Goal: Transaction & Acquisition: Purchase product/service

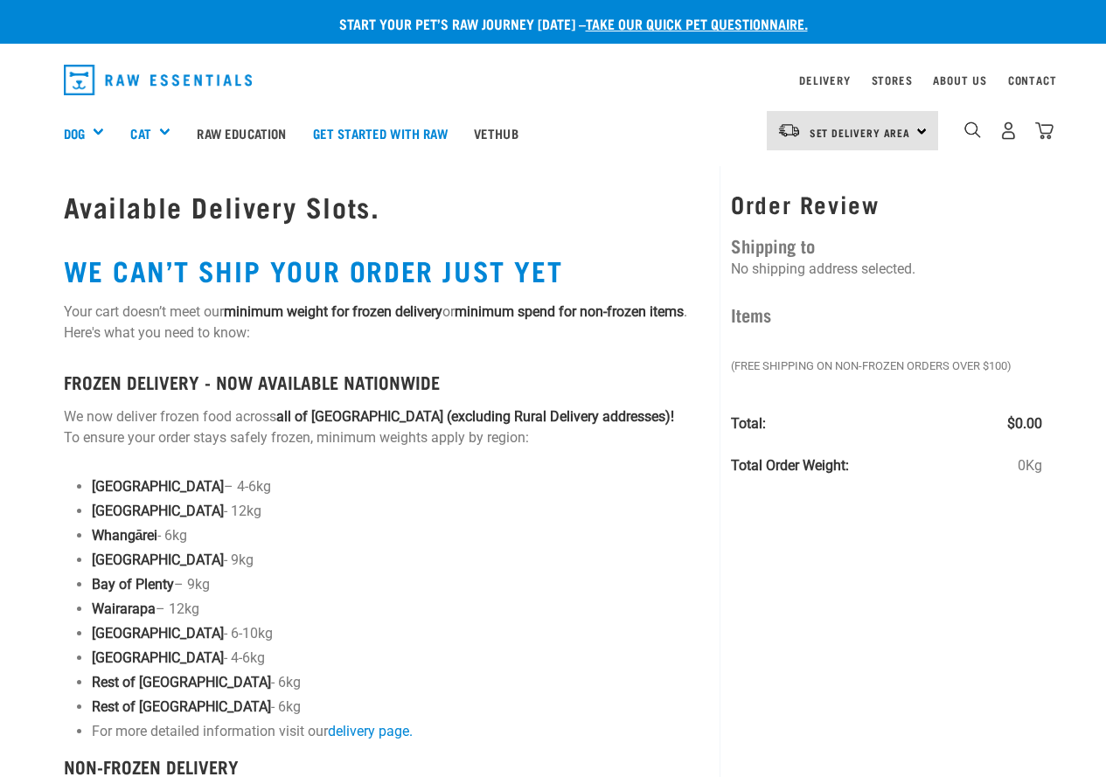
click at [161, 81] on img "dropdown navigation" at bounding box center [158, 80] width 189 height 31
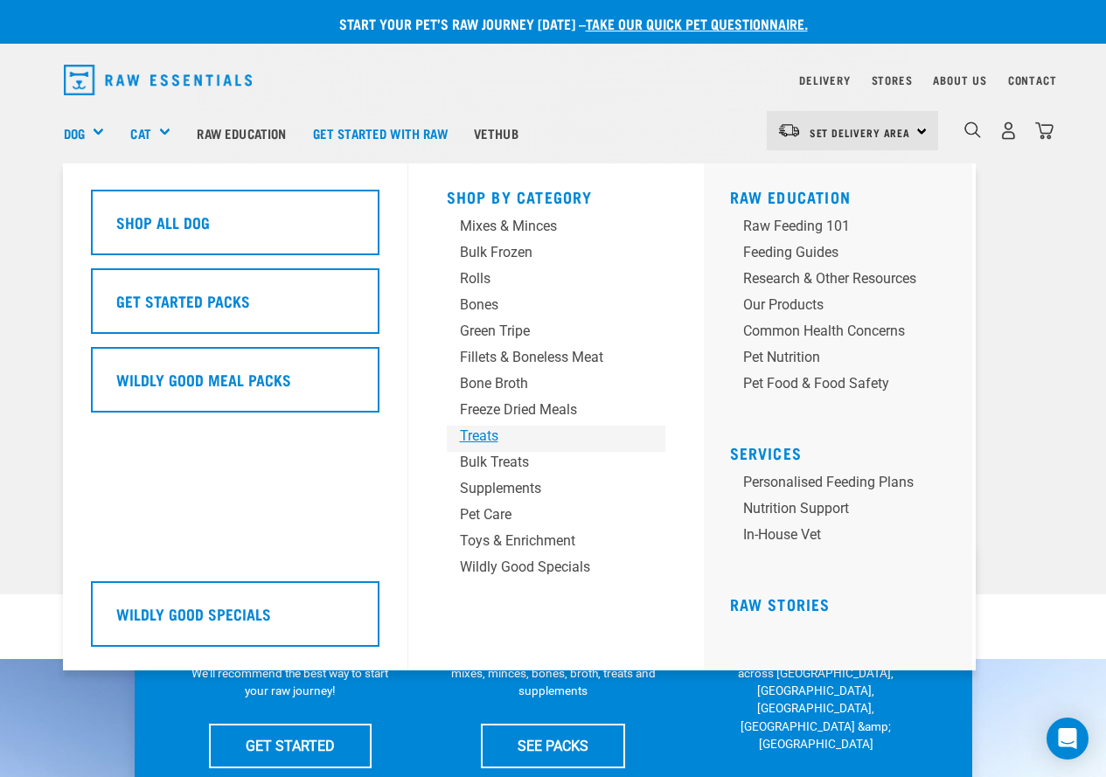
click at [487, 438] on div "Treats" at bounding box center [542, 436] width 164 height 21
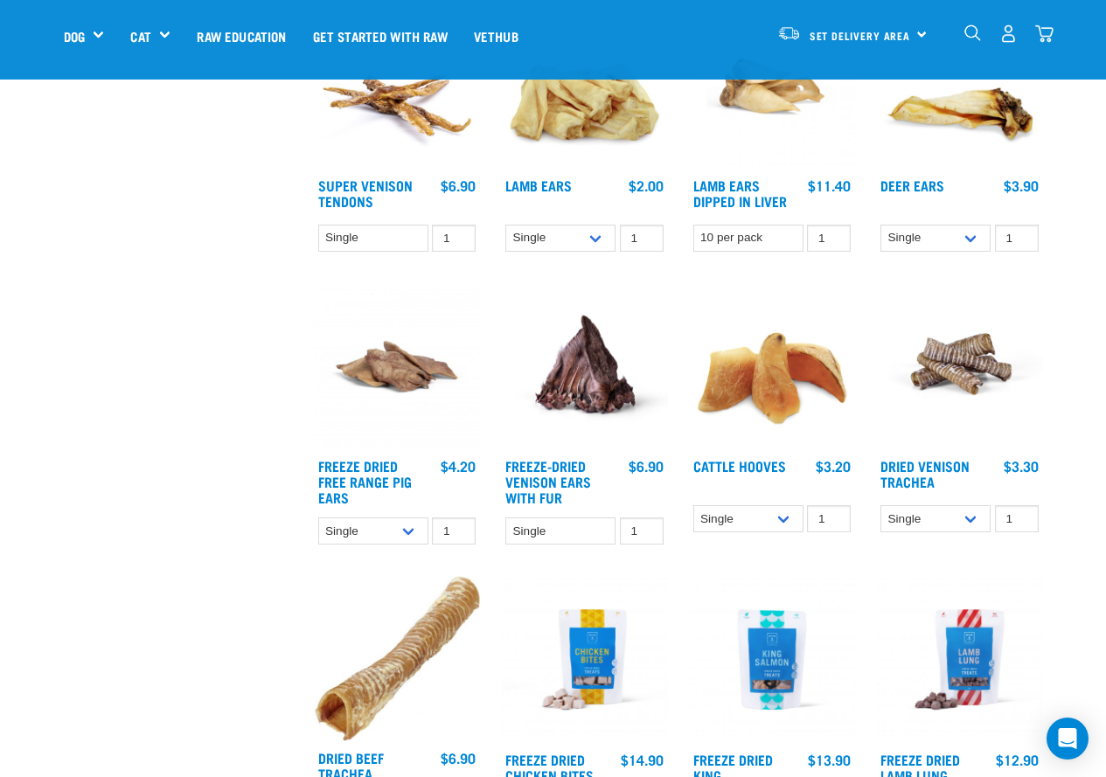
scroll to position [1108, 0]
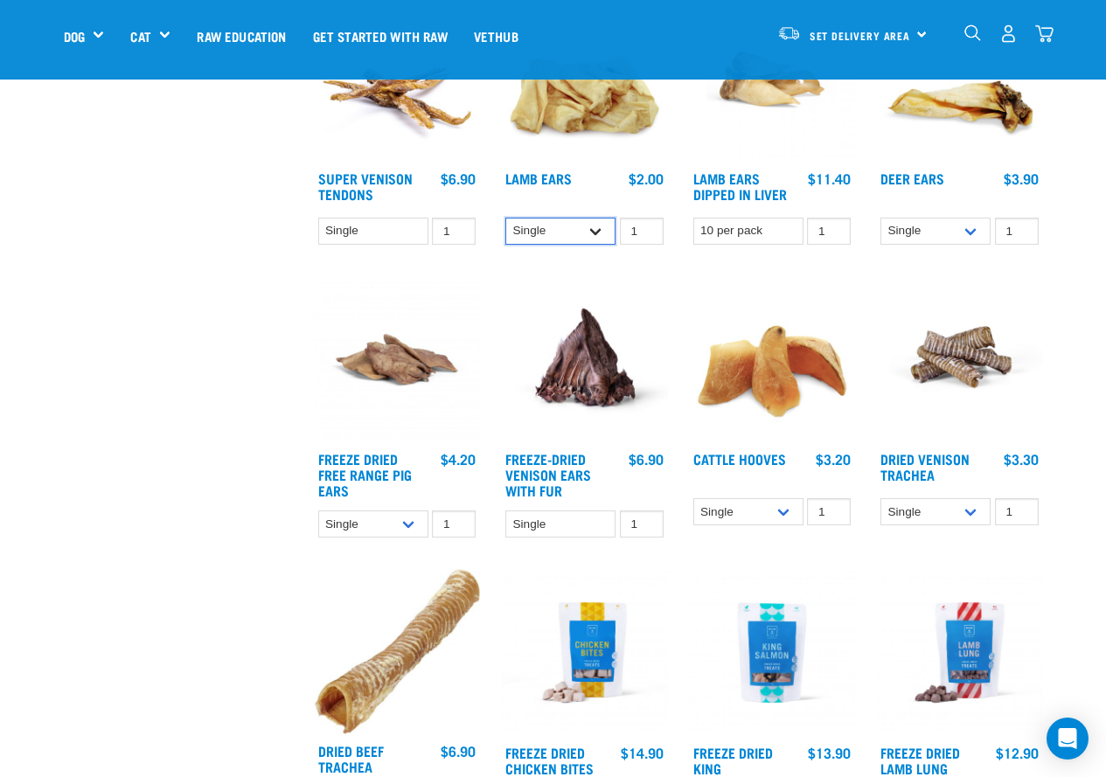
click at [607, 237] on select "Single 10 per pack 1kg" at bounding box center [560, 231] width 110 height 27
select select "800"
click at [505, 218] on select "Single 10 per pack 1kg" at bounding box center [560, 231] width 110 height 27
click at [623, 268] on div "Freeze-Dried Venison Ears with Fur 1 0 100" at bounding box center [585, 412] width 188 height 293
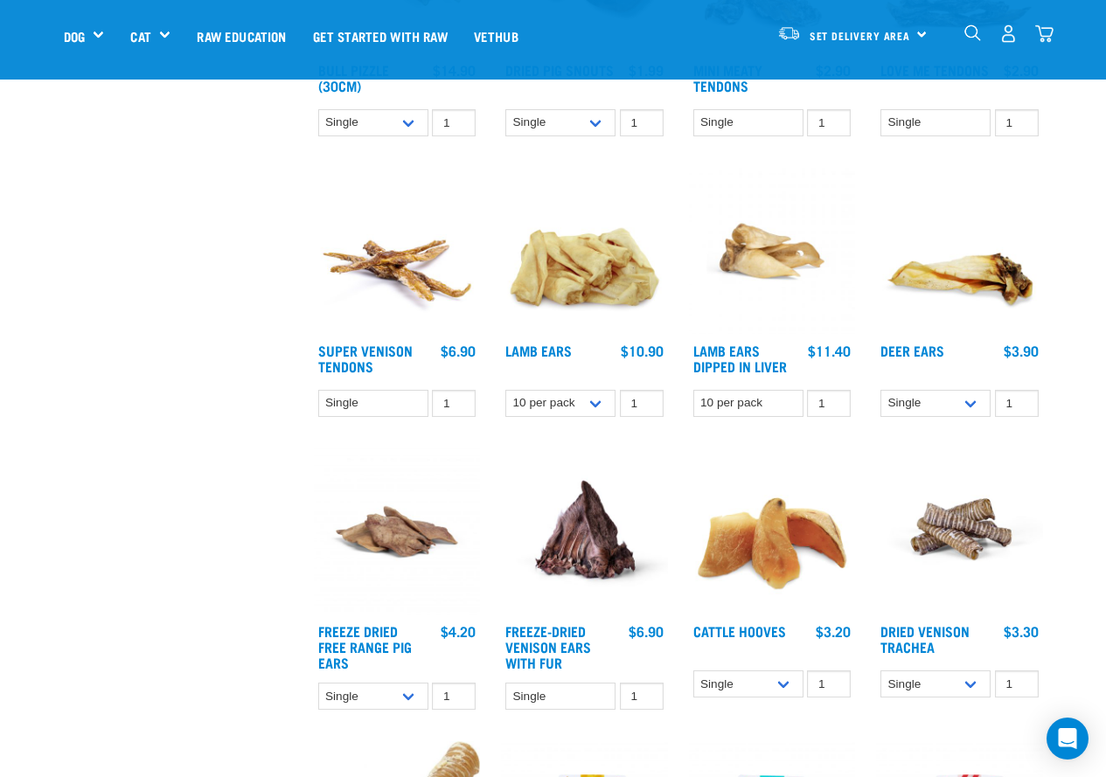
scroll to position [933, 0]
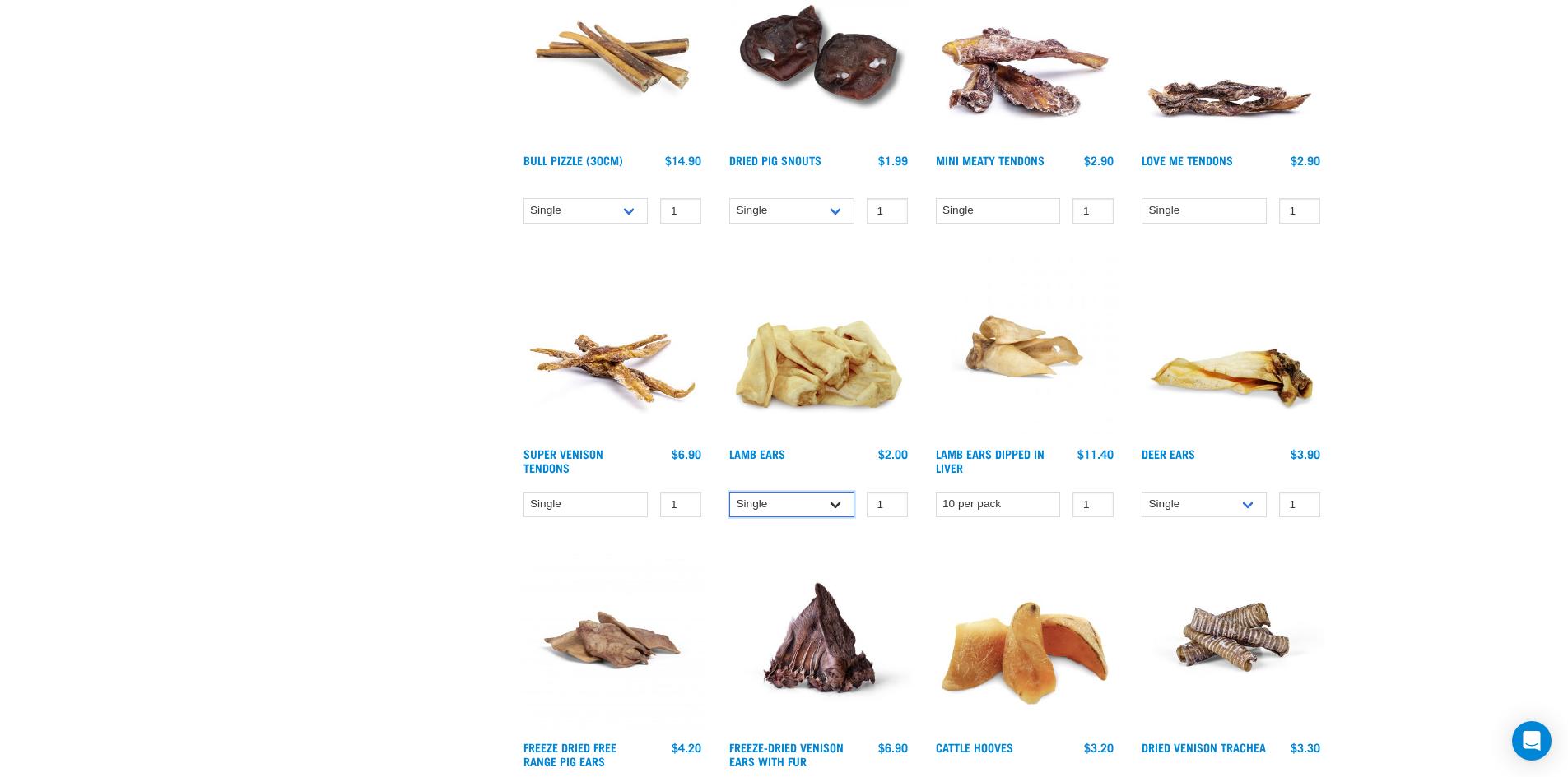
click at [835, 511] on select "Single 10 per pack 1kg" at bounding box center [792, 504] width 125 height 25
select select "800"
click at [729, 492] on select "Single 10 per pack 1kg" at bounding box center [792, 504] width 125 height 25
click at [771, 455] on link "Lamb Ears" at bounding box center [757, 453] width 56 height 6
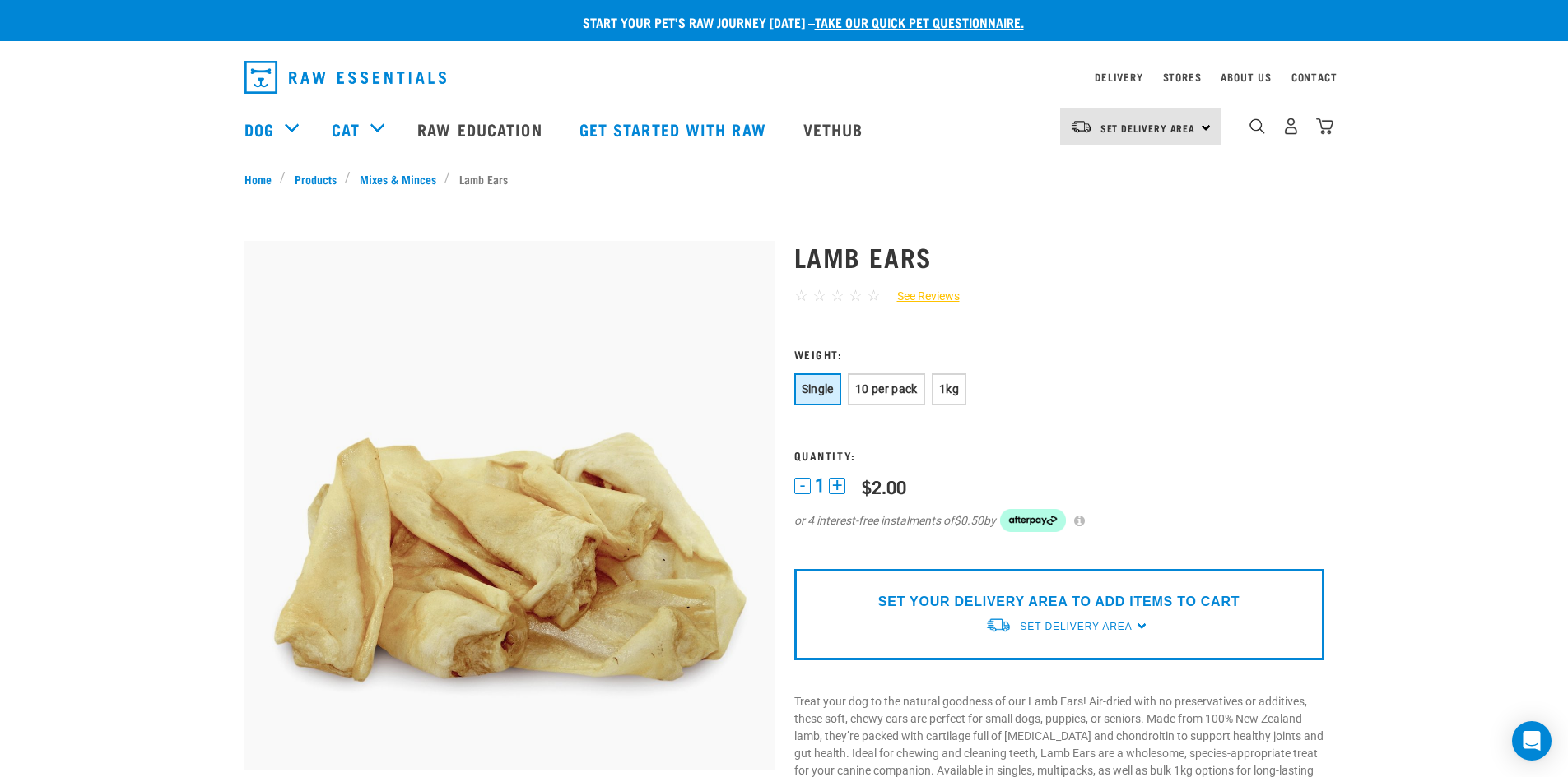
click at [1088, 617] on div "Set Delivery Area" at bounding box center [1075, 626] width 112 height 29
click at [1050, 663] on link "[GEOGRAPHIC_DATA]" at bounding box center [1067, 665] width 164 height 27
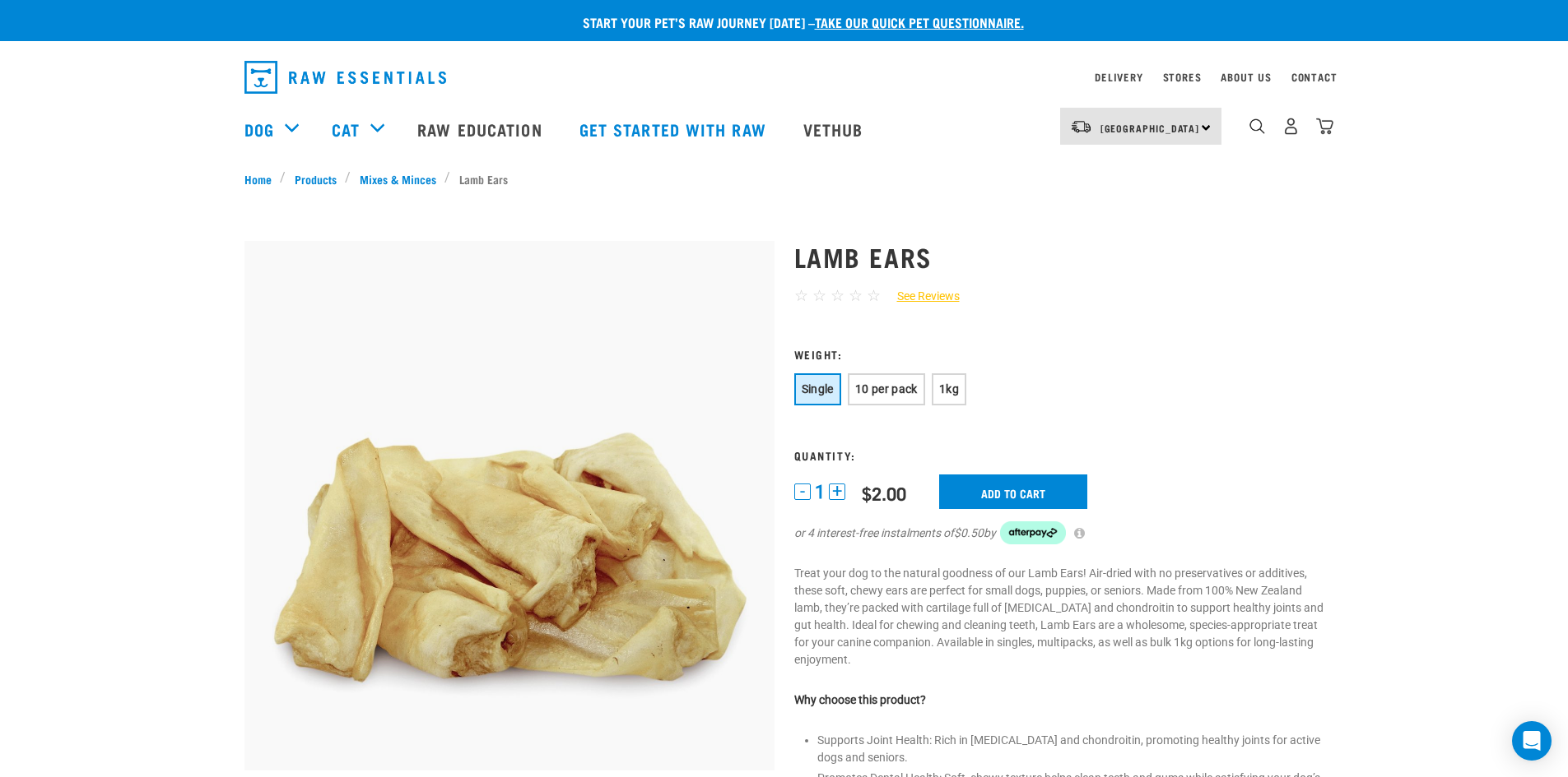
click at [866, 390] on span "10 per pack" at bounding box center [887, 389] width 62 height 13
click at [1035, 481] on input "Add to cart" at bounding box center [1022, 492] width 148 height 35
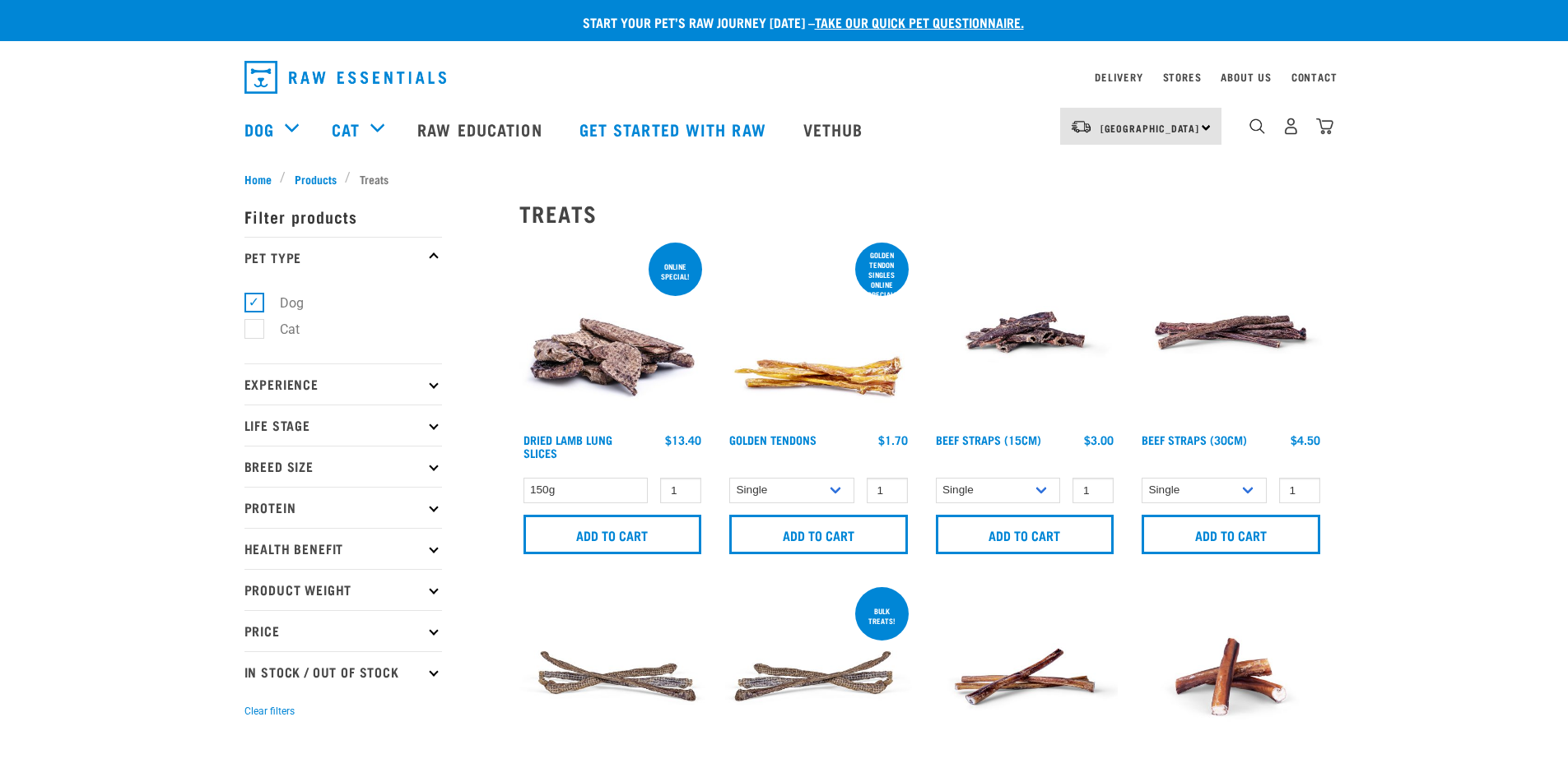
select select "800"
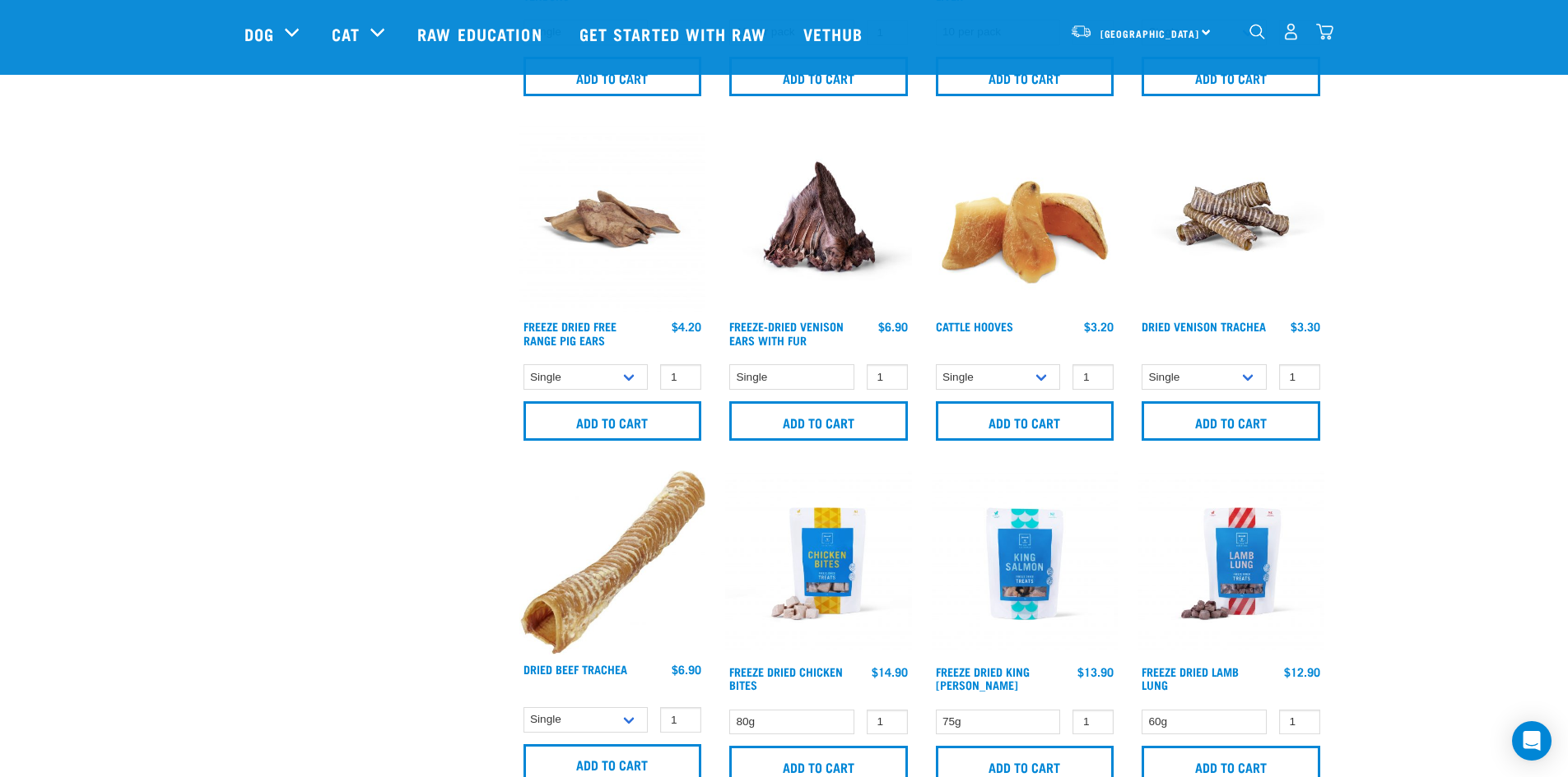
scroll to position [1379, 0]
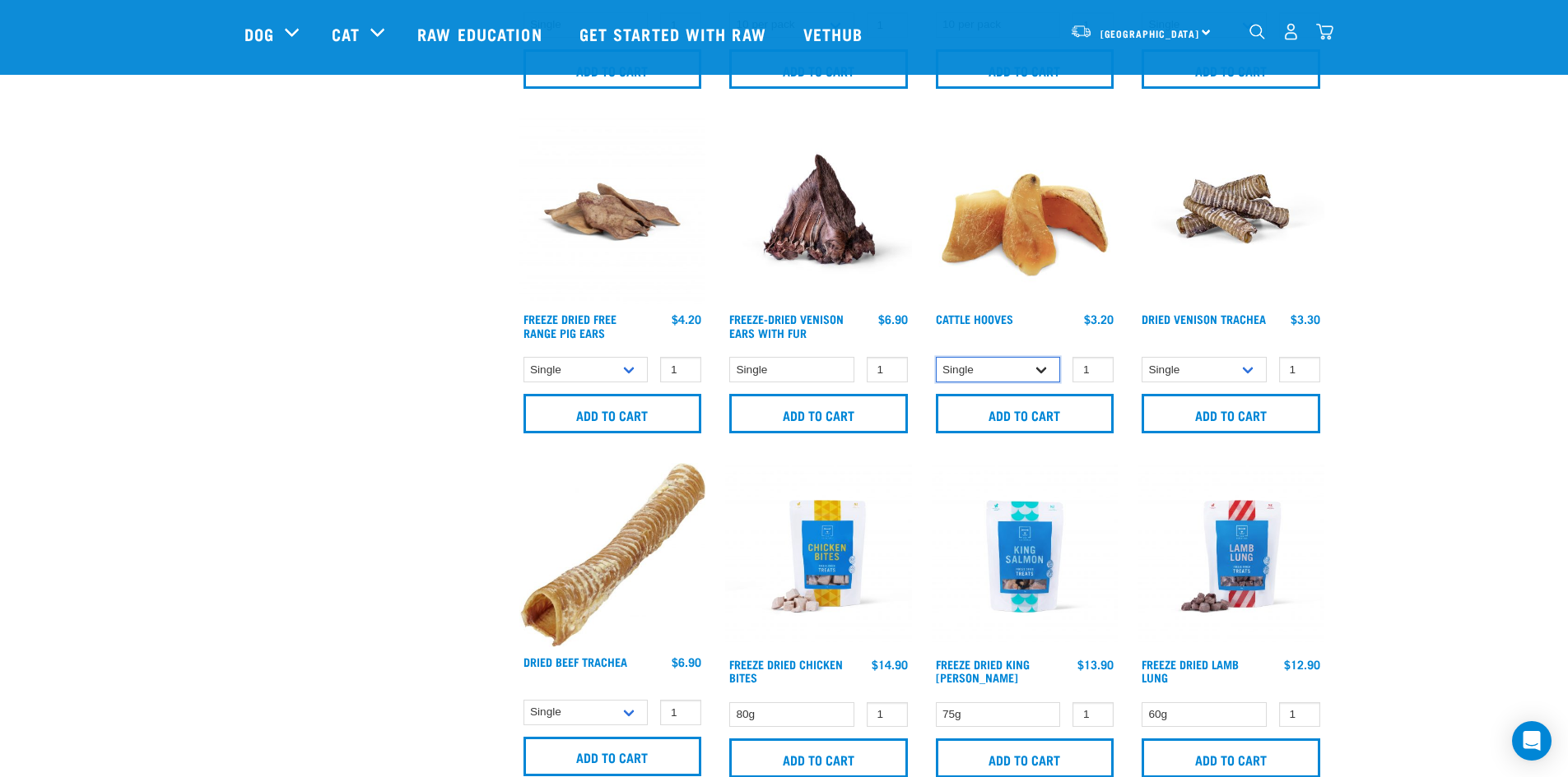
click at [1039, 370] on select "Single 10 per pack Bulk (30 pack)" at bounding box center [998, 370] width 125 height 25
select select "724"
click at [936, 357] on select "Single 10 per pack Bulk (30 pack)" at bounding box center [998, 370] width 125 height 25
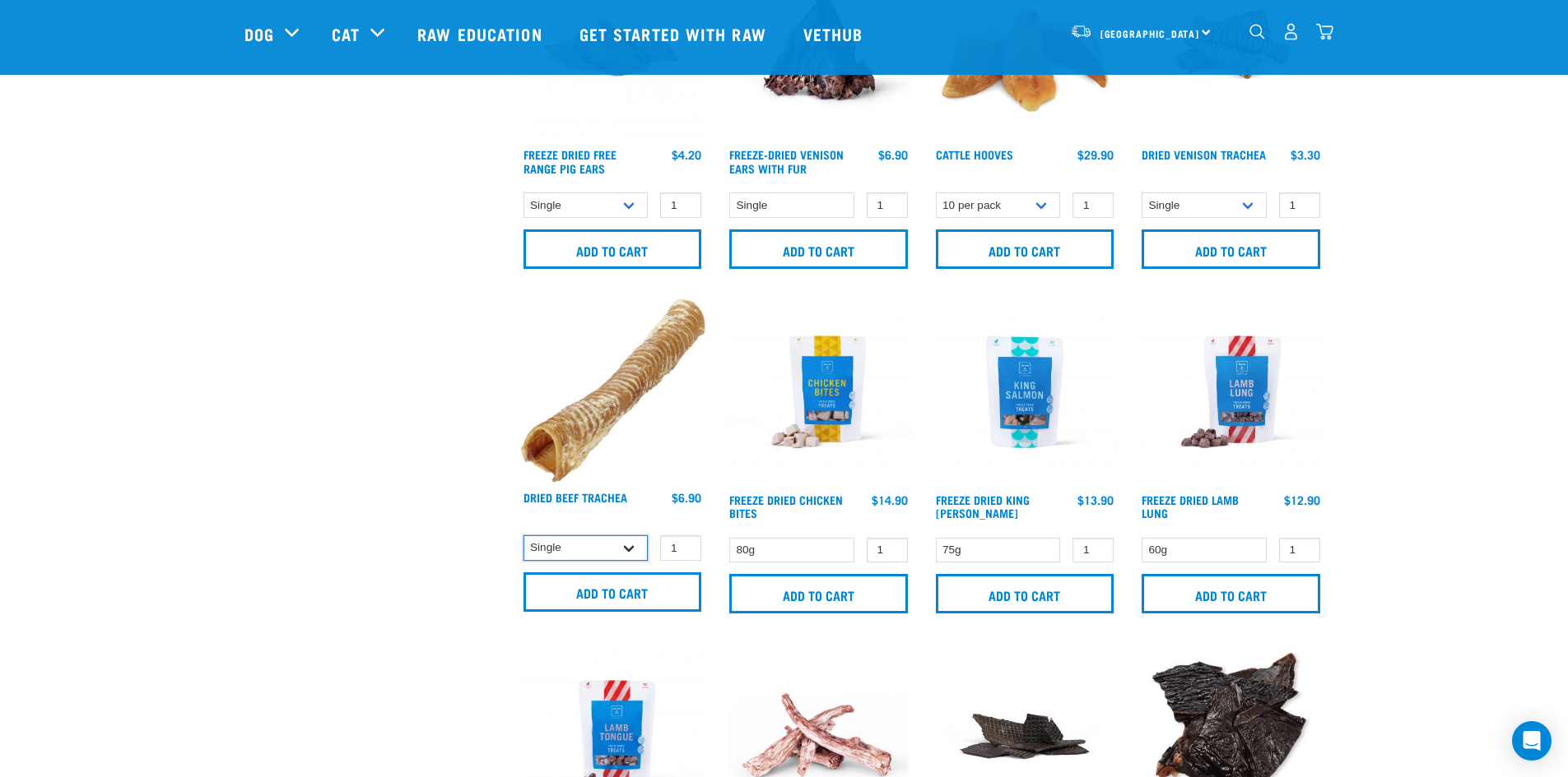
click at [638, 538] on select "Single 10 per pack" at bounding box center [585, 547] width 125 height 25
select select "251918"
click at [523, 535] on select "Single 10 per pack" at bounding box center [585, 547] width 125 height 25
click at [652, 579] on input "Add to cart" at bounding box center [613, 593] width 179 height 40
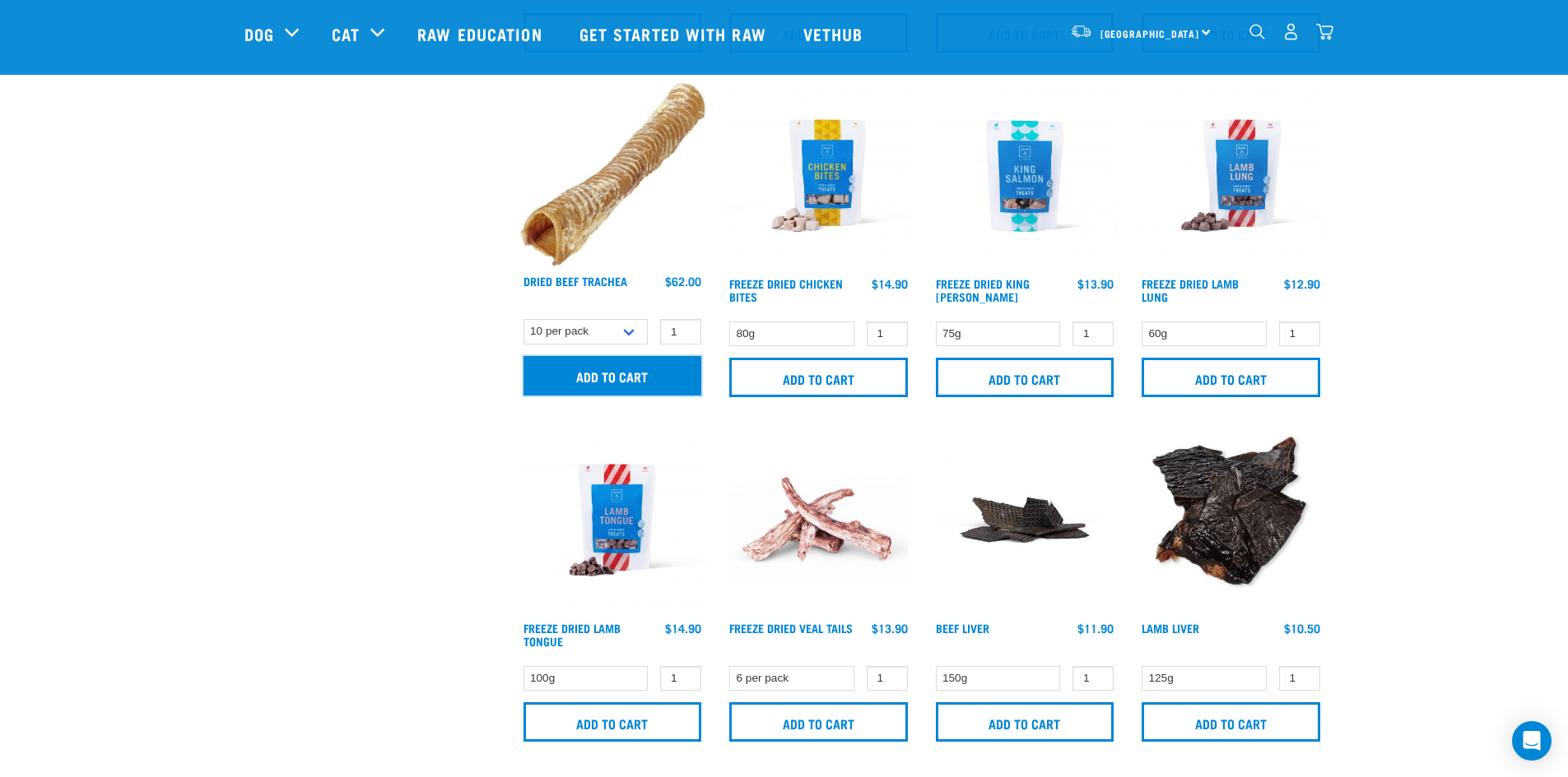
scroll to position [1762, 0]
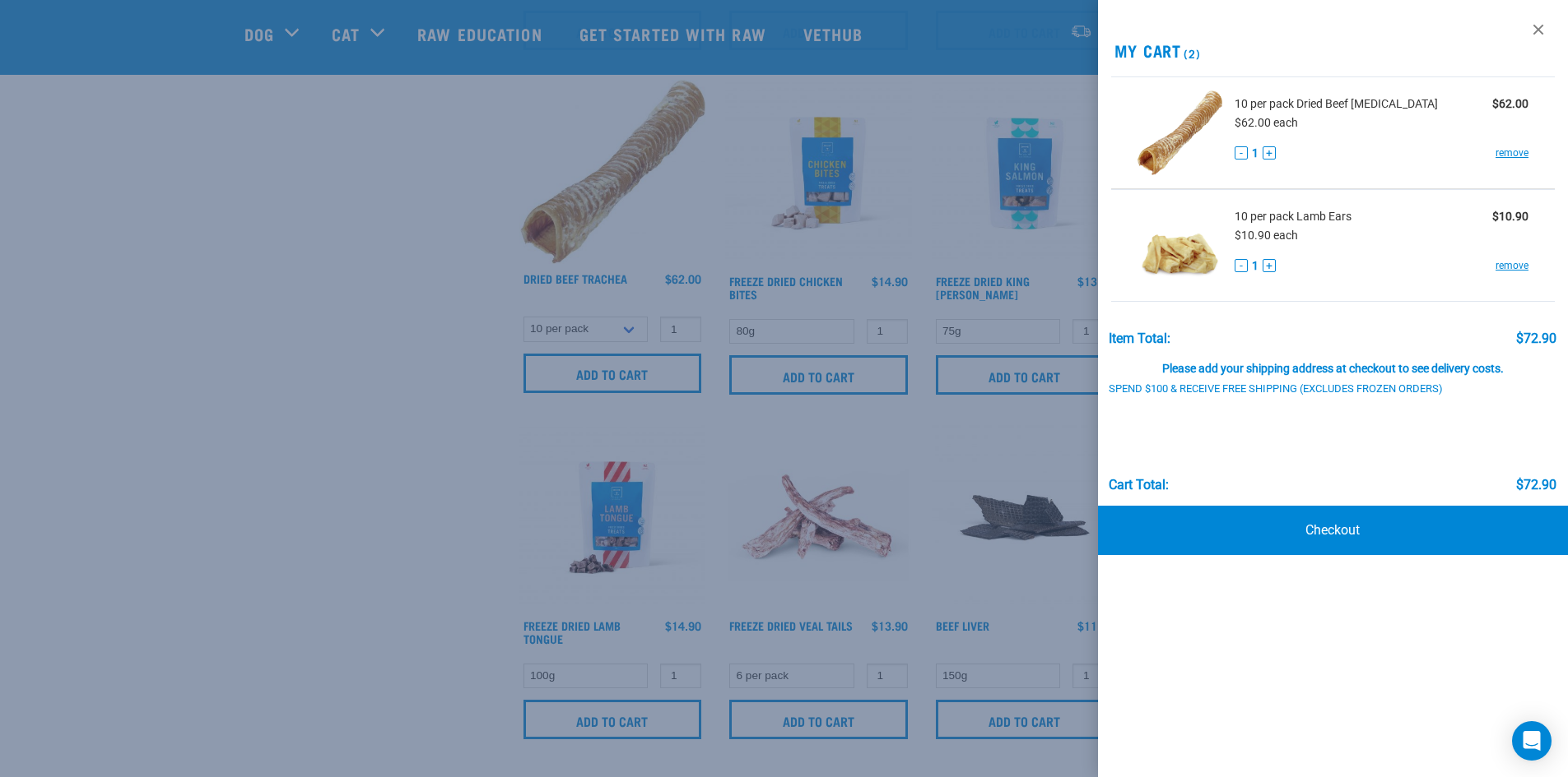
drag, startPoint x: 1541, startPoint y: 29, endPoint x: 1529, endPoint y: 39, distance: 15.6
click at [1541, 29] on link at bounding box center [1538, 29] width 26 height 26
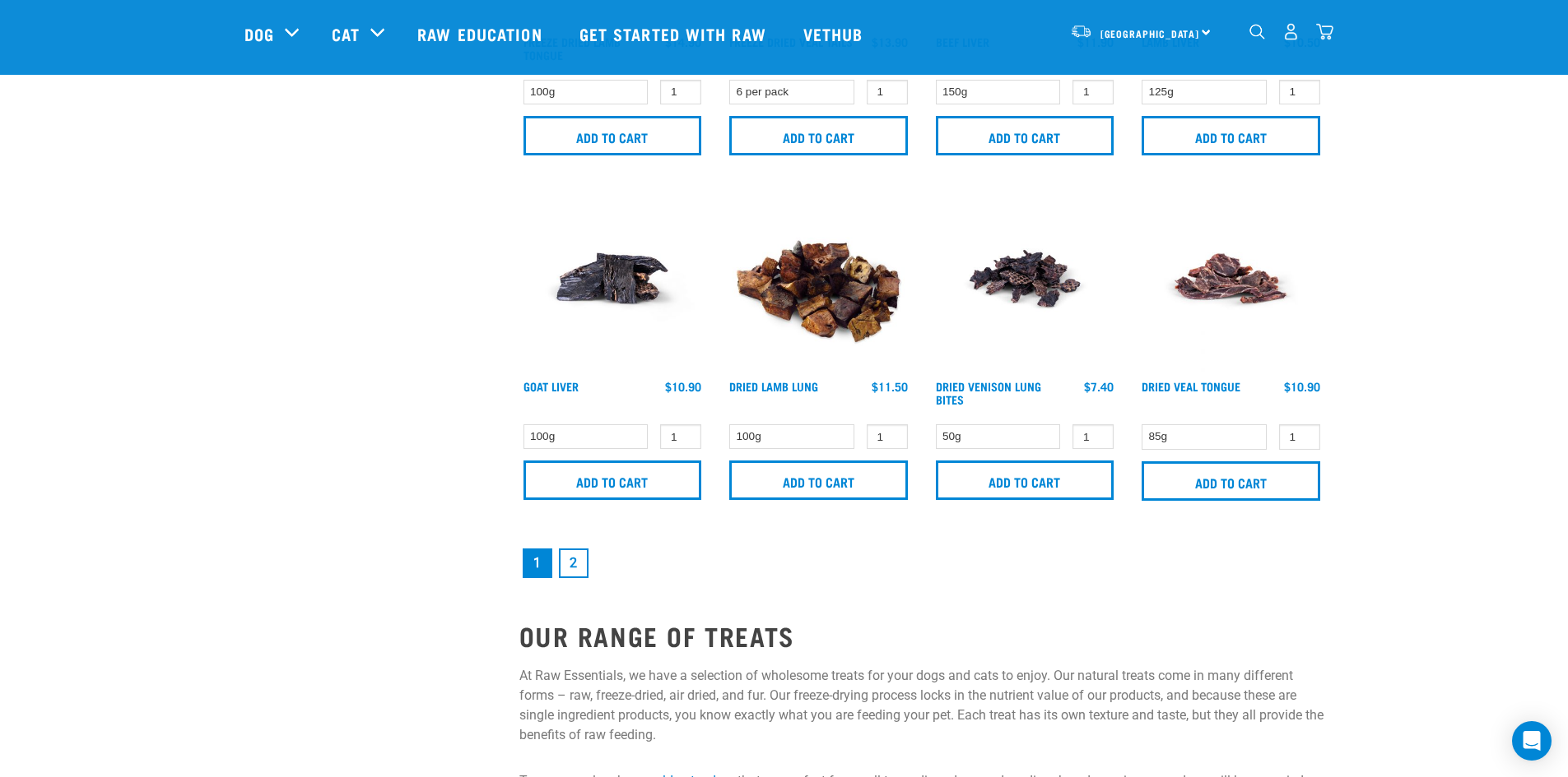
scroll to position [2366, 0]
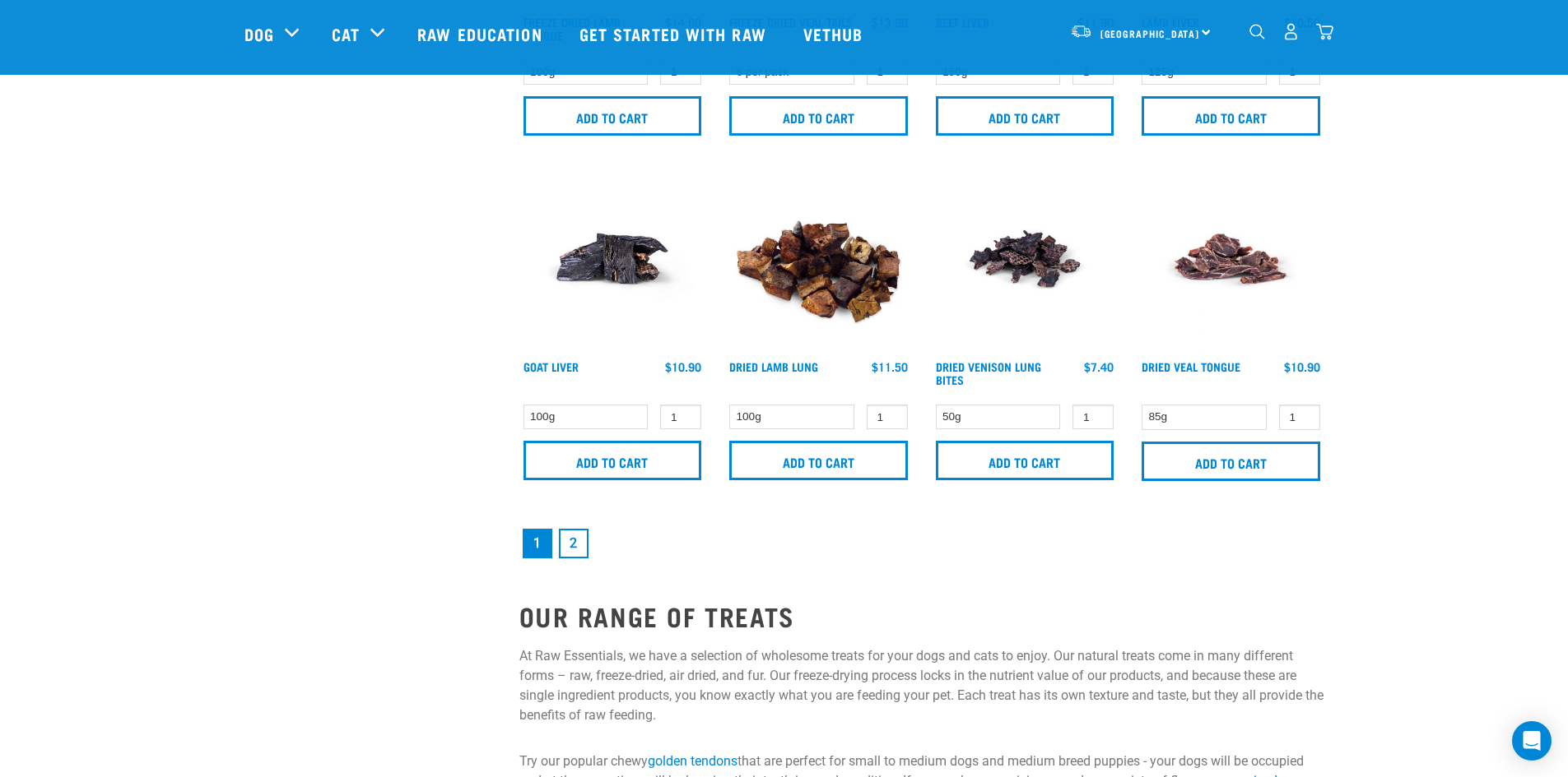
click at [572, 547] on link "2" at bounding box center [573, 543] width 29 height 29
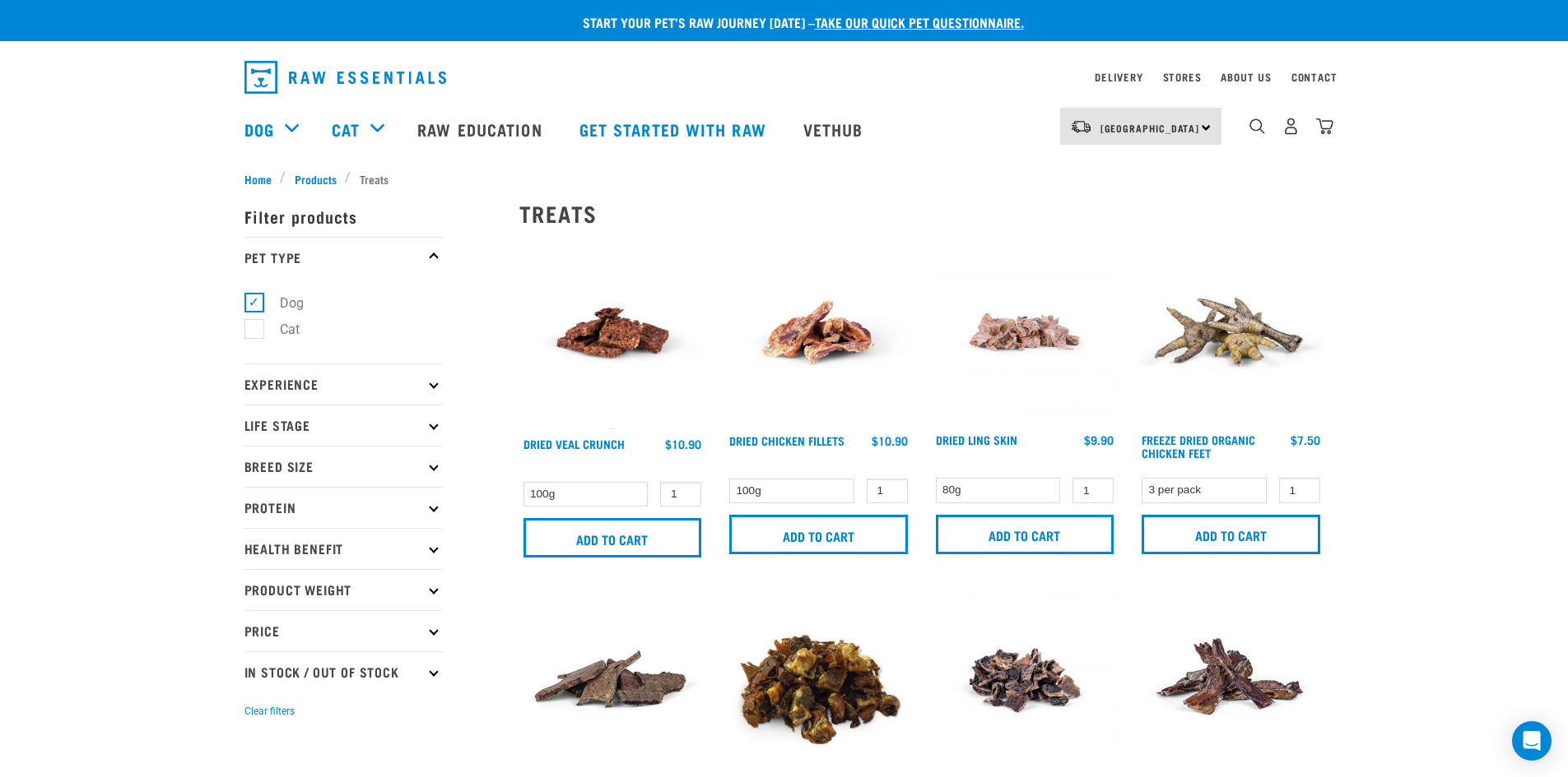
click at [1267, 128] on div "2" at bounding box center [1291, 126] width 85 height 37
click at [1261, 135] on img "dropdown navigation" at bounding box center [1256, 126] width 16 height 16
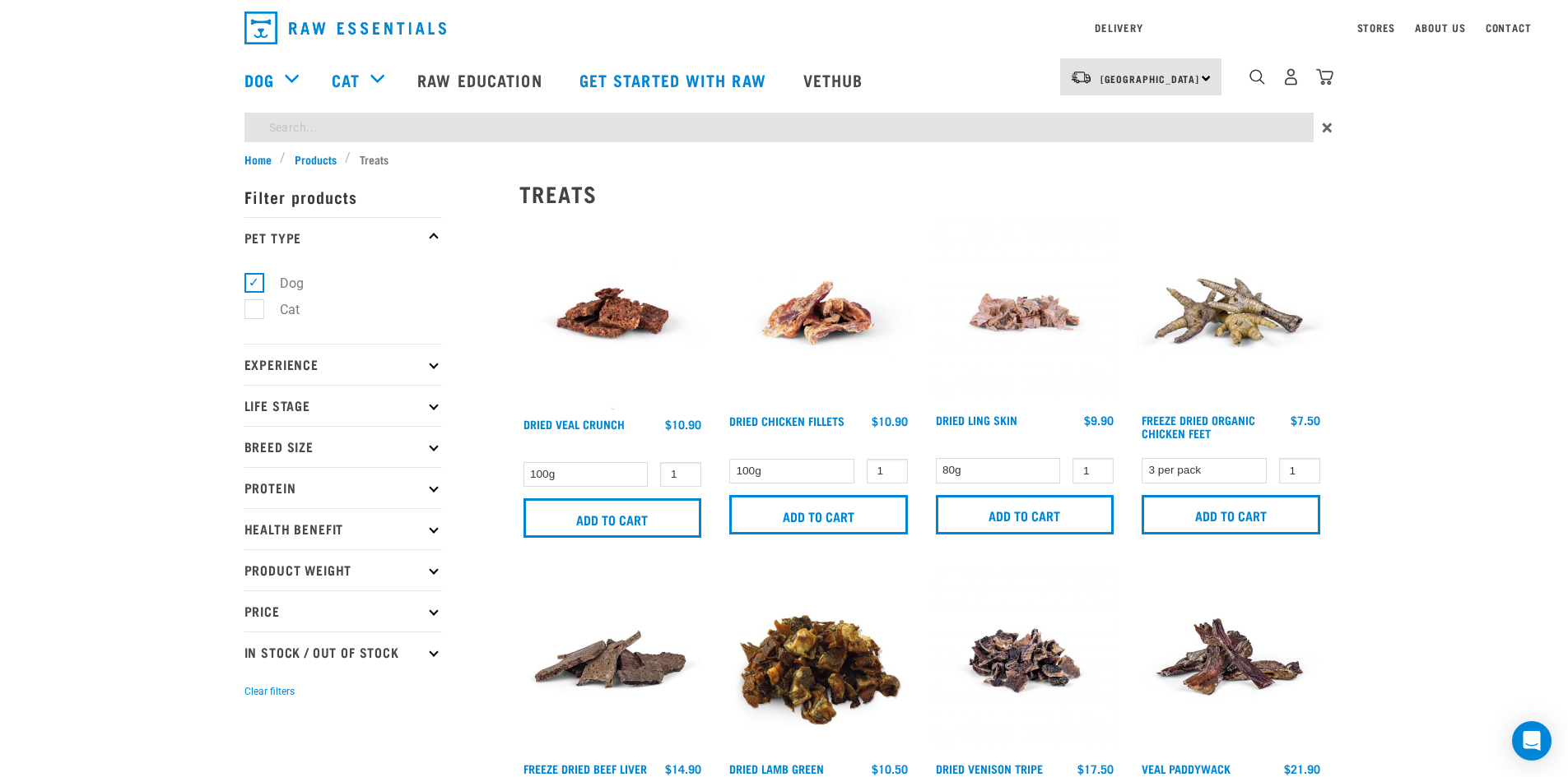
type input "salmon"
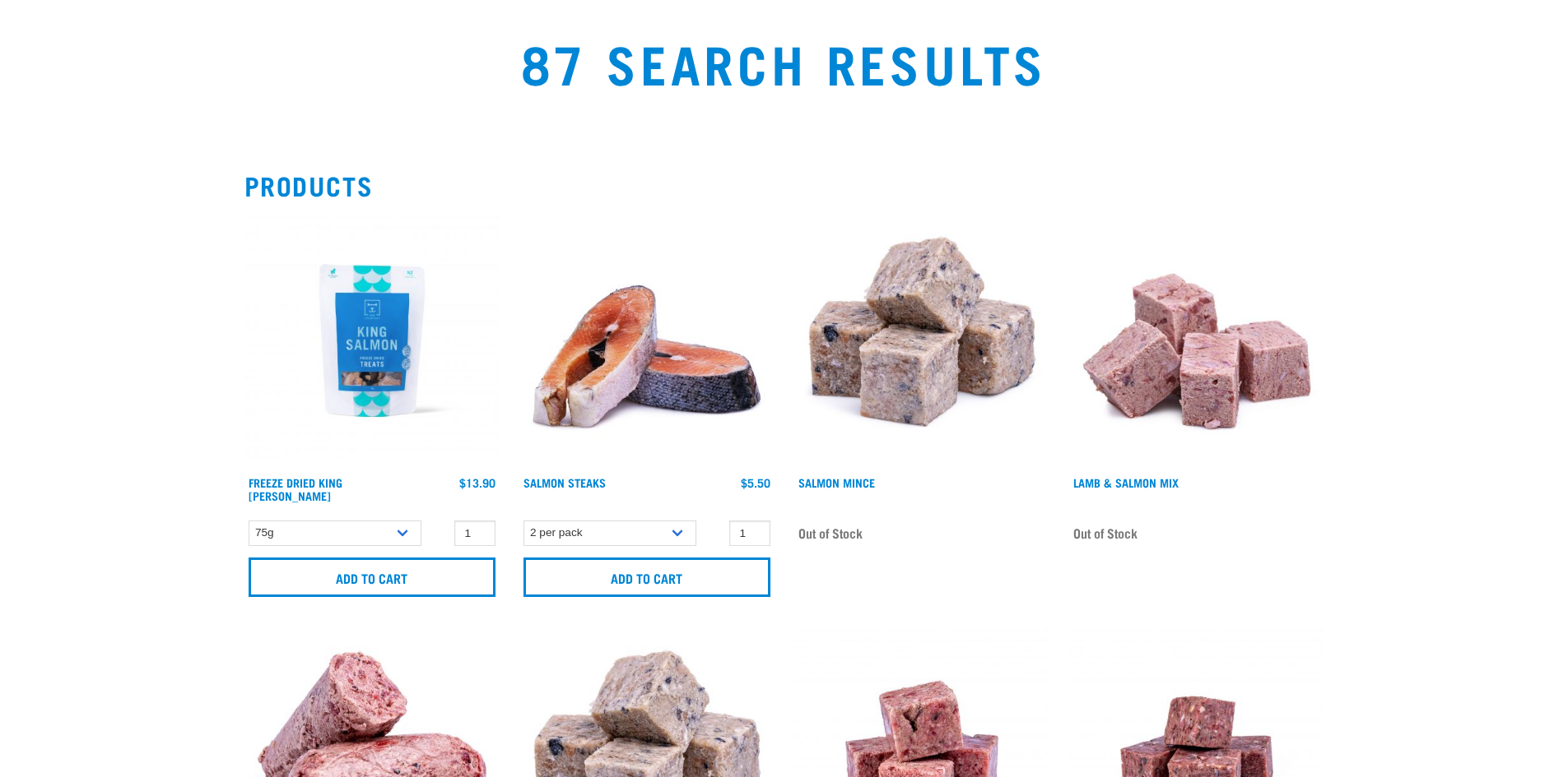
scroll to position [219, 0]
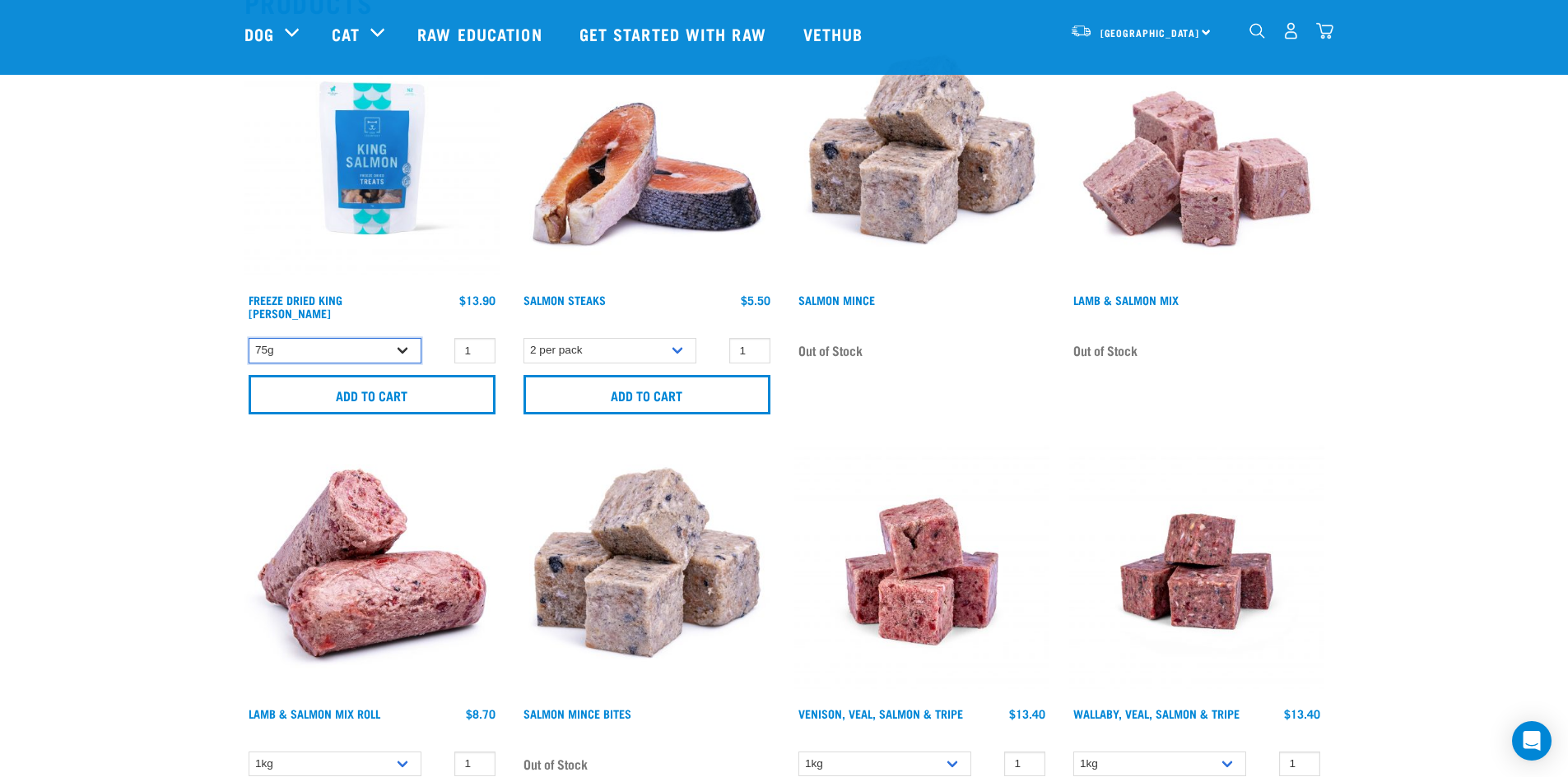
click at [403, 342] on select "75g" at bounding box center [335, 350] width 173 height 25
click at [403, 349] on select "75g" at bounding box center [335, 350] width 173 height 25
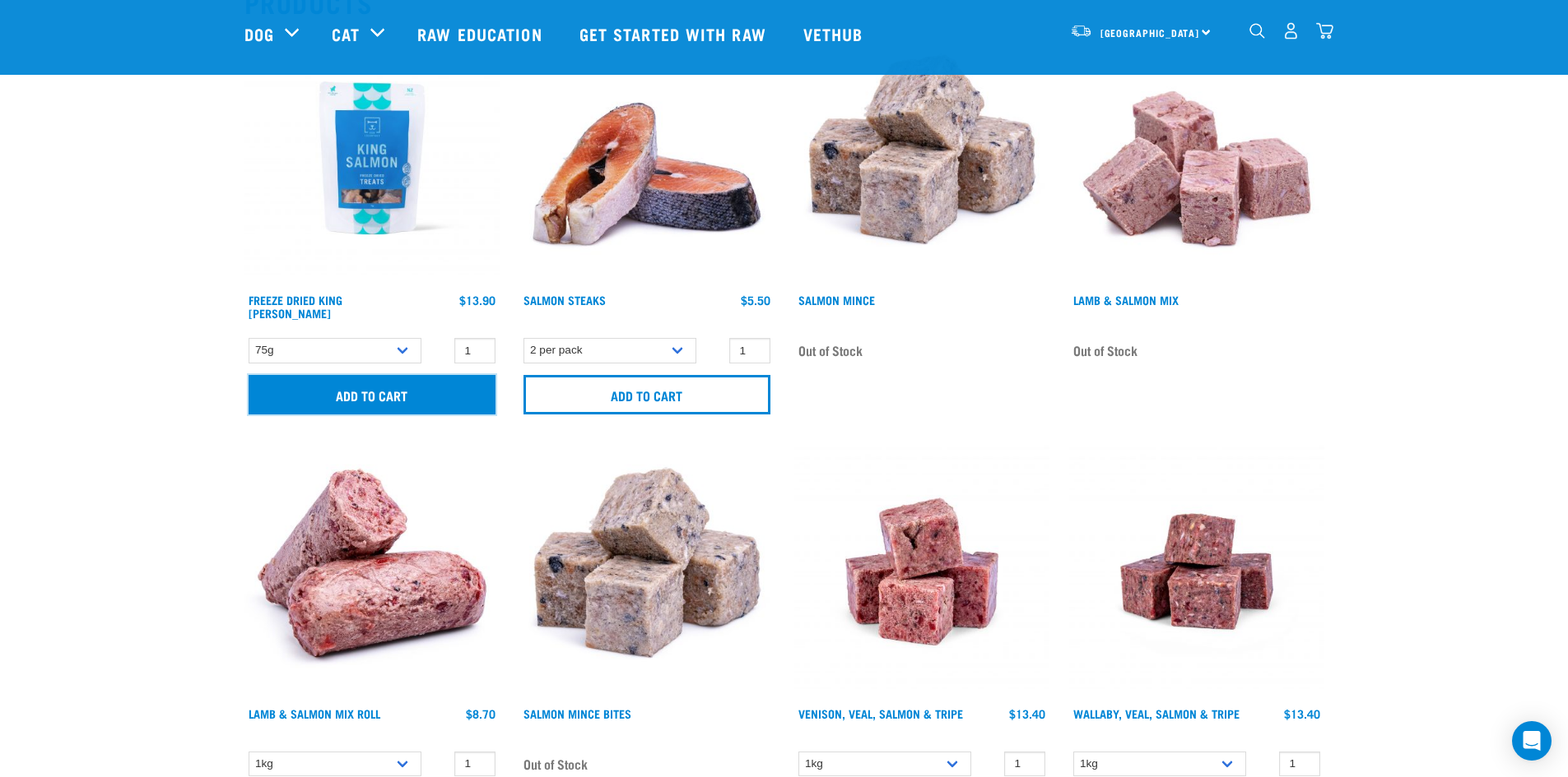
click at [392, 388] on input "Add to cart" at bounding box center [372, 395] width 247 height 40
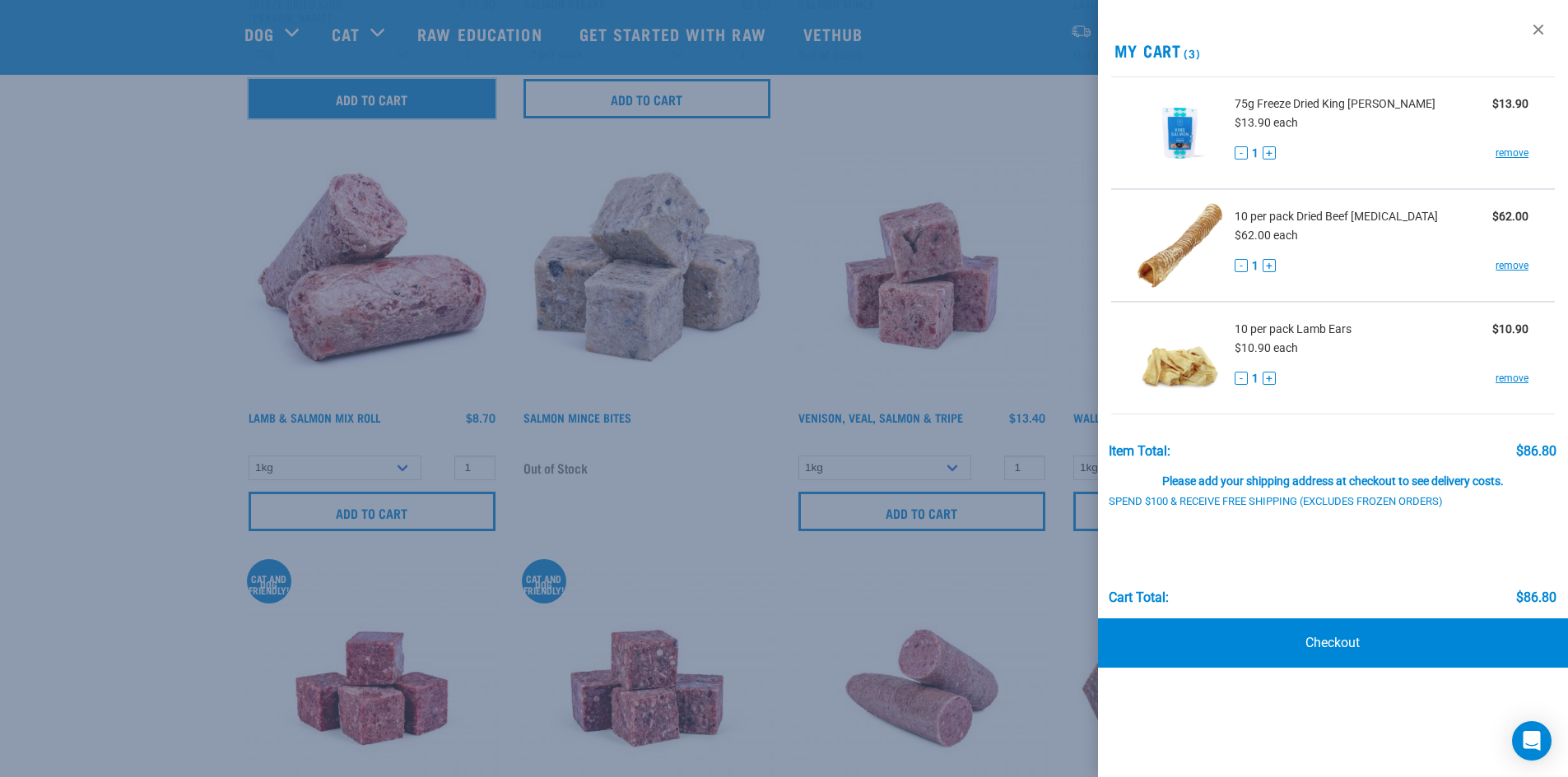
scroll to position [932, 0]
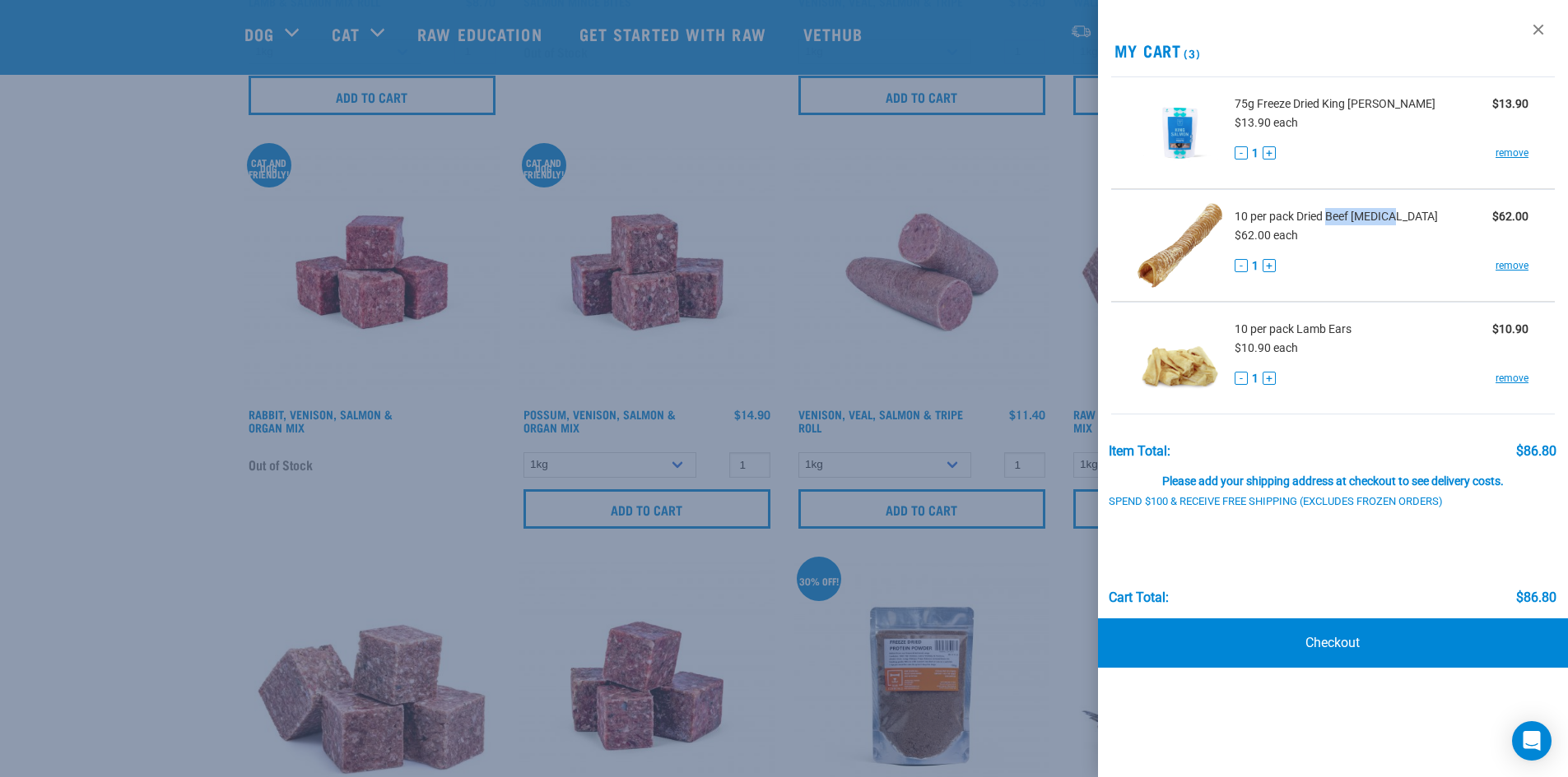
drag, startPoint x: 1400, startPoint y: 214, endPoint x: 1326, endPoint y: 219, distance: 74.2
click at [1326, 219] on div "10 per pack Dried Beef Trachea $62.00" at bounding box center [1382, 216] width 295 height 17
copy span "Beef Trachea"
click at [1512, 264] on link "remove" at bounding box center [1512, 266] width 33 height 15
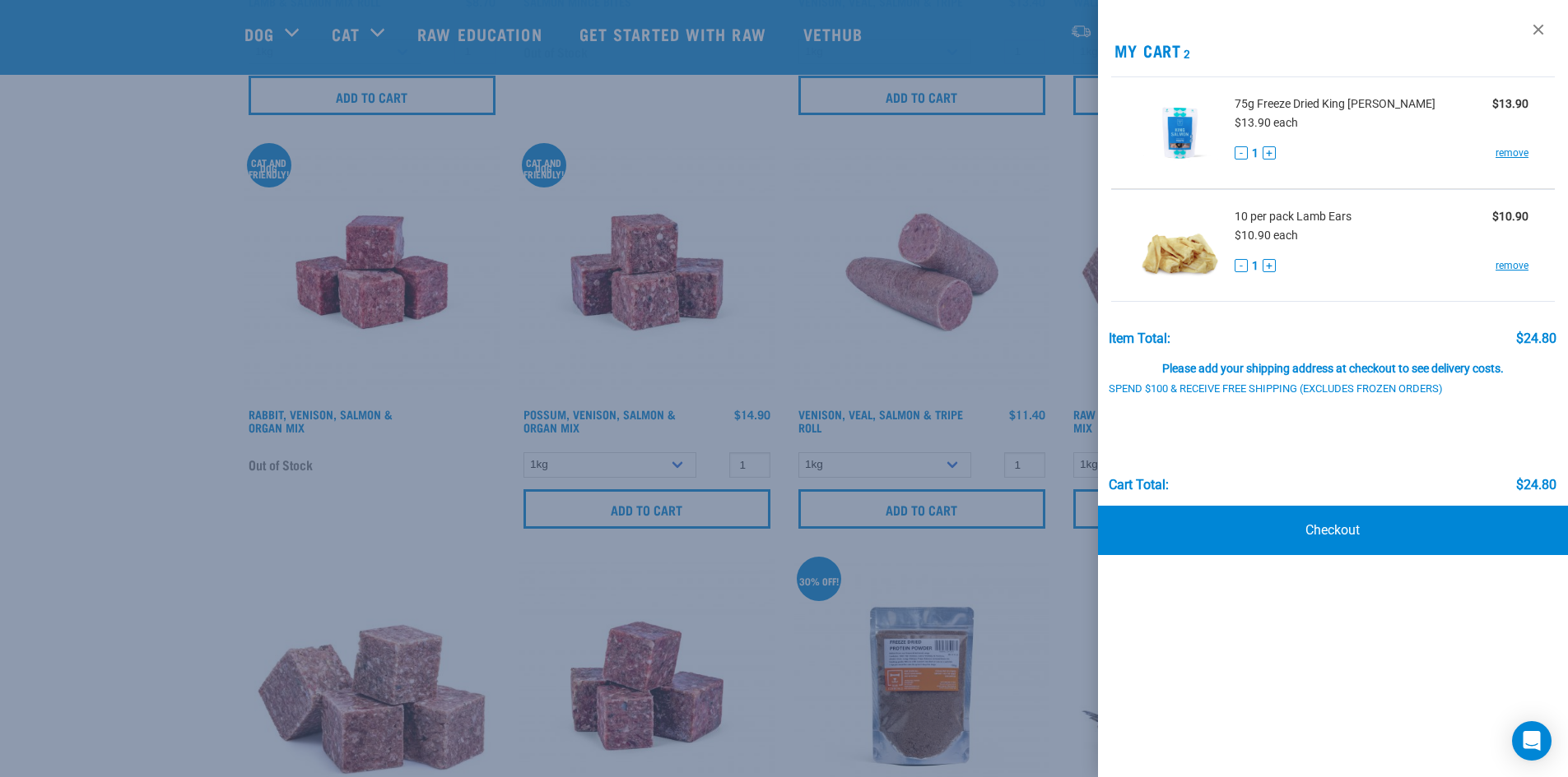
click at [875, 150] on div at bounding box center [784, 388] width 1568 height 777
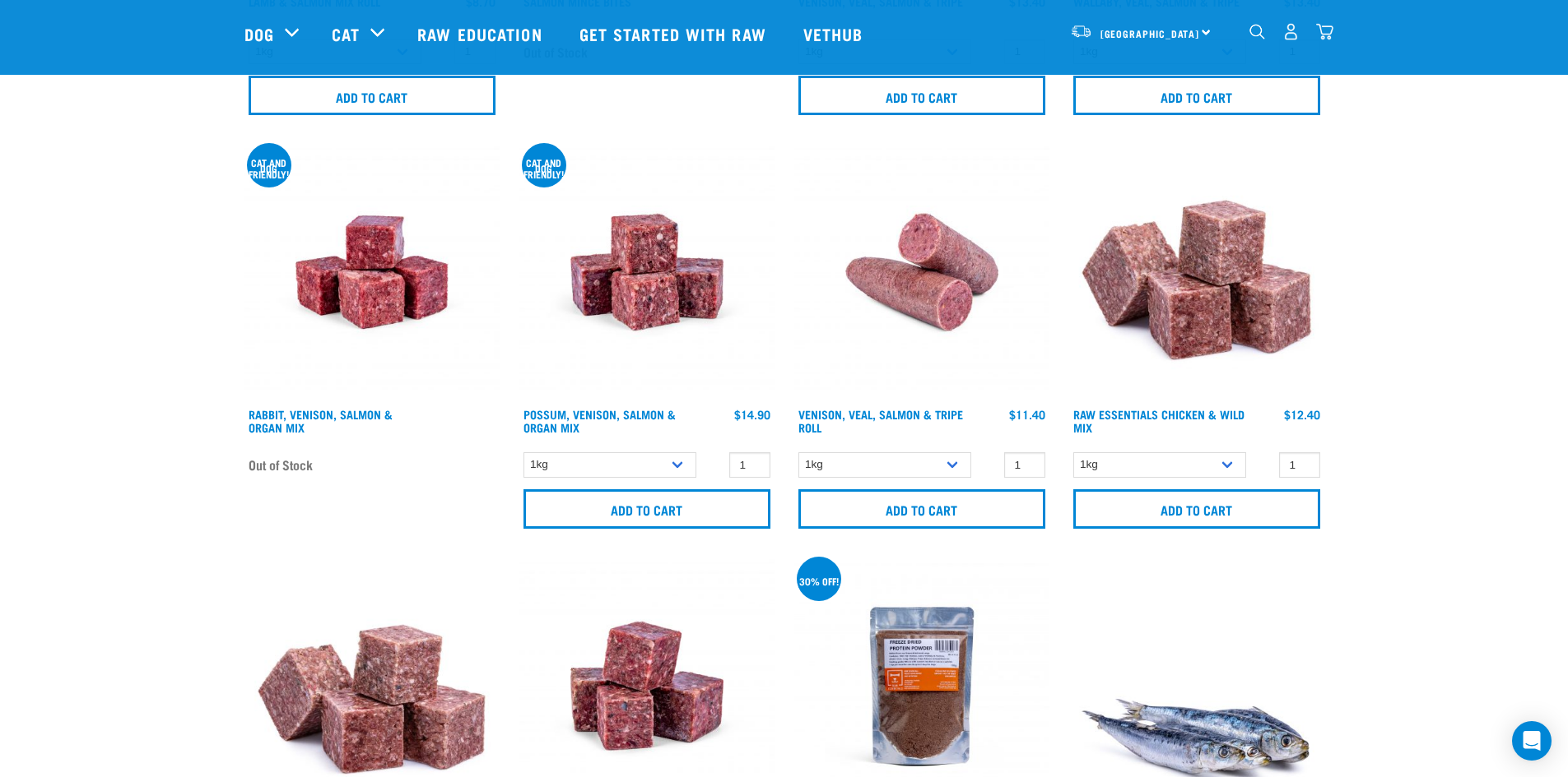
click at [1258, 36] on img "dropdown navigation" at bounding box center [1256, 31] width 16 height 16
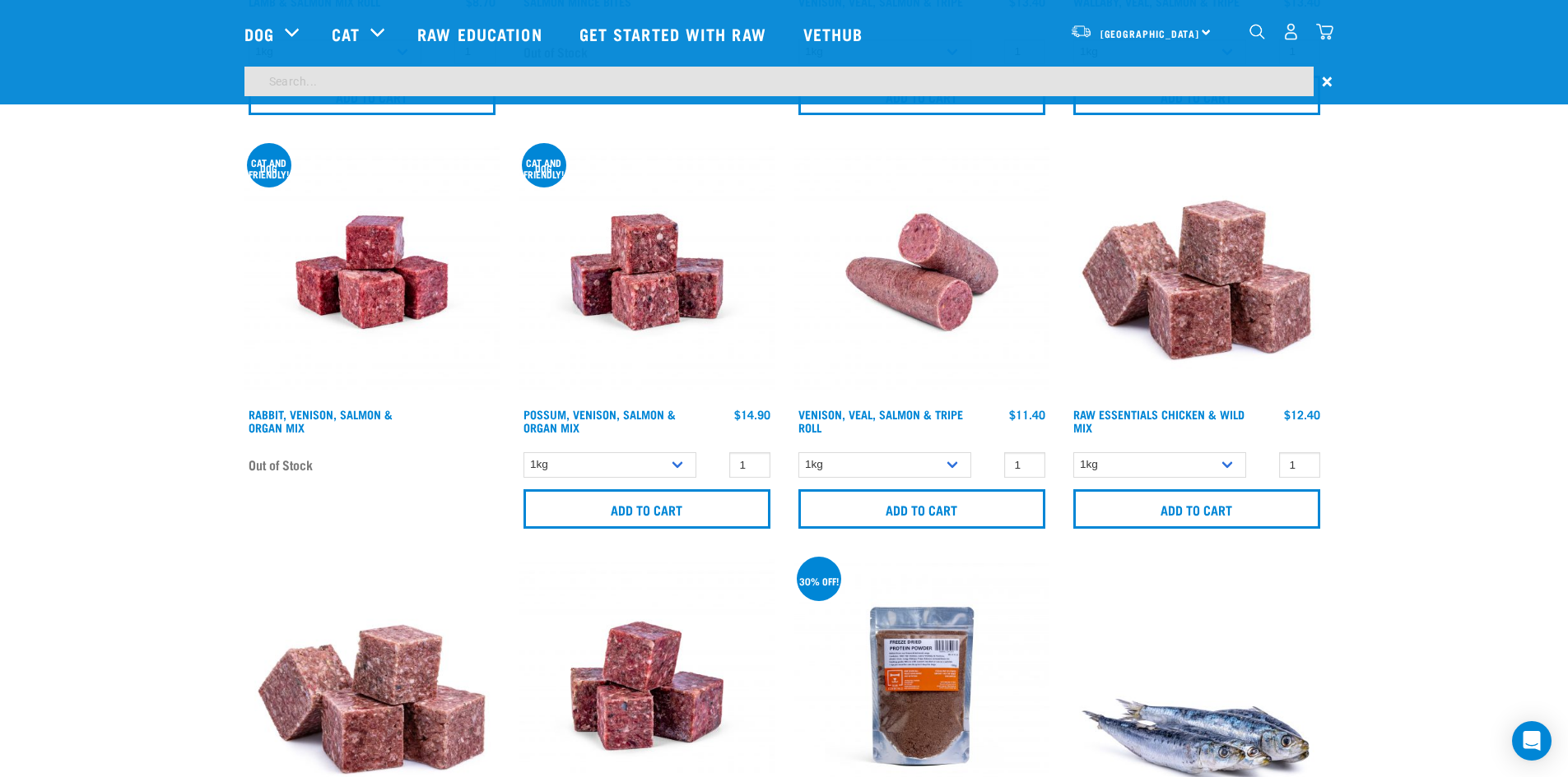
scroll to position [882, 0]
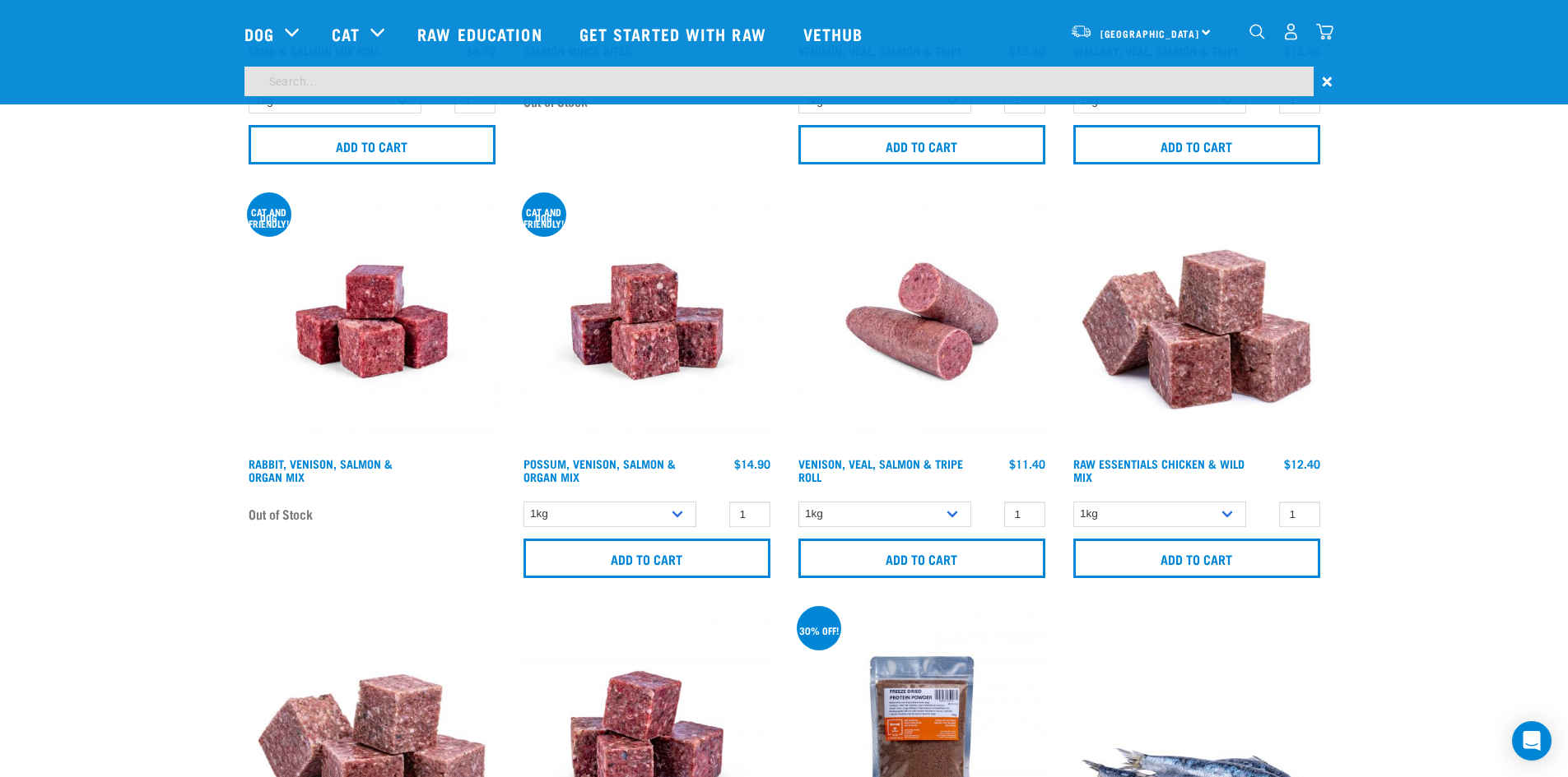
drag, startPoint x: 344, startPoint y: 74, endPoint x: 330, endPoint y: 80, distance: 15.2
click at [330, 80] on input "search" at bounding box center [779, 81] width 1069 height 29
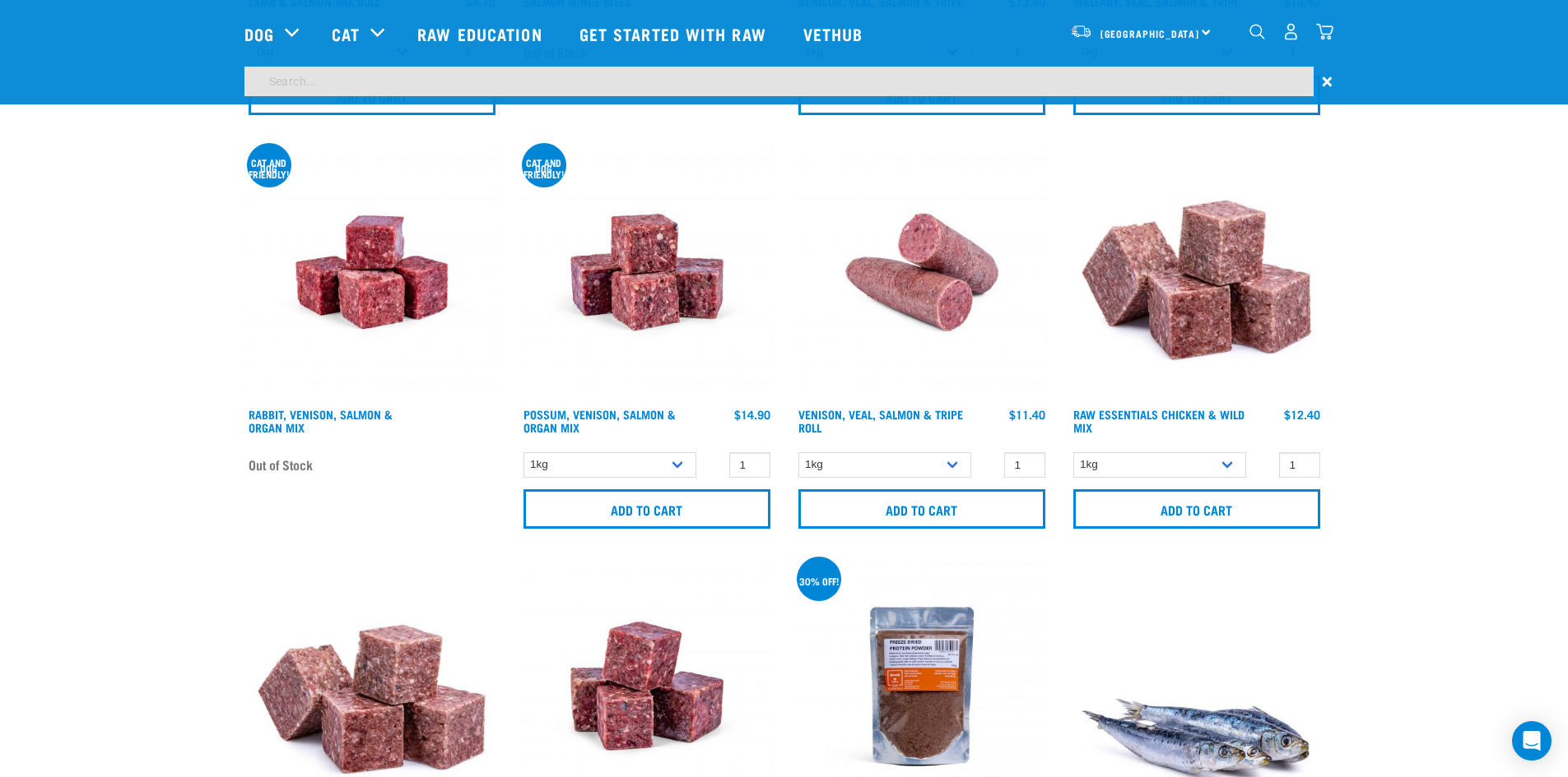
paste input "Beef Trachea"
type input "beef trachea"
click at [360, 72] on input "beef trachea" at bounding box center [779, 81] width 1069 height 29
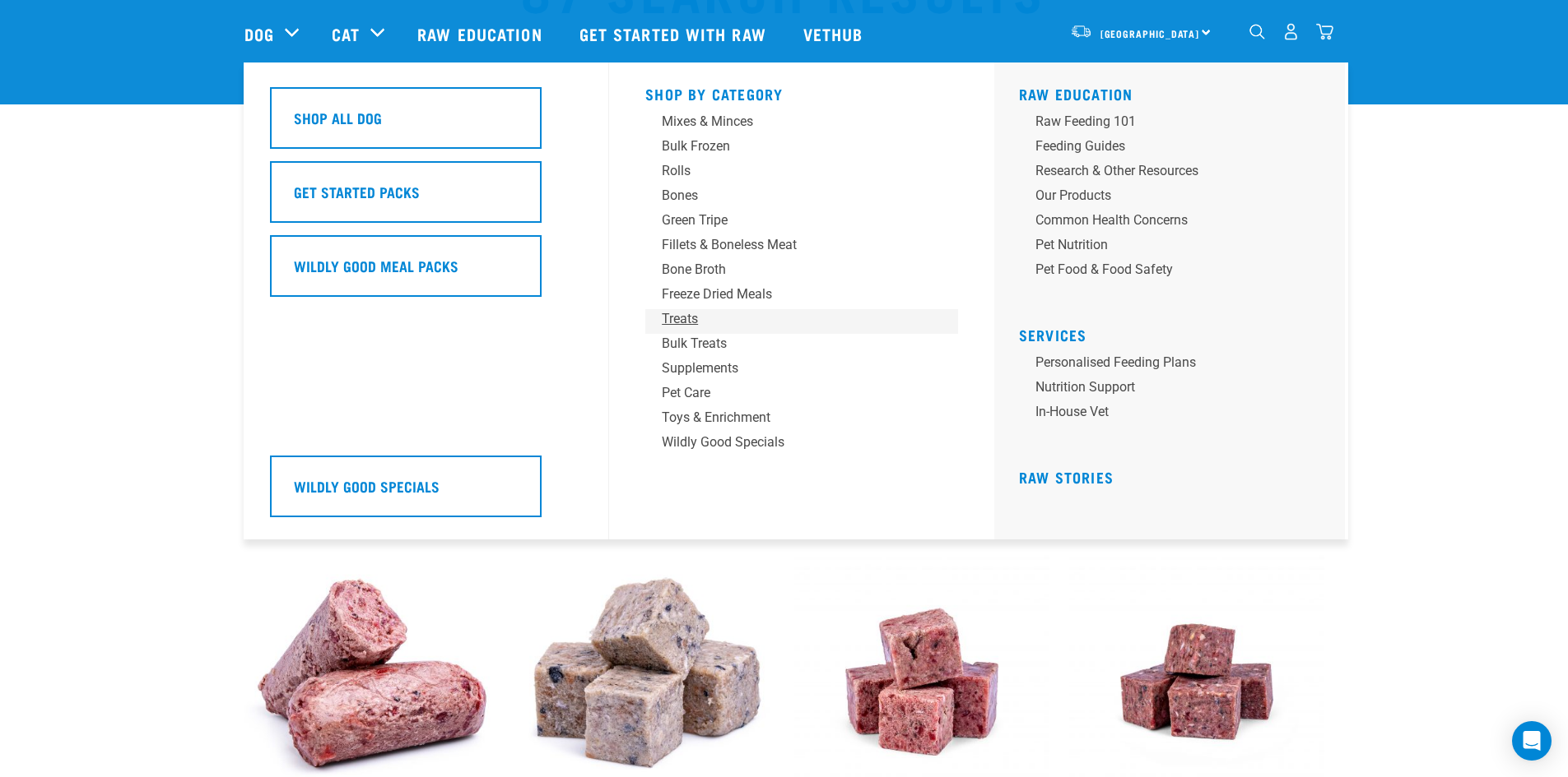
scroll to position [109, 0]
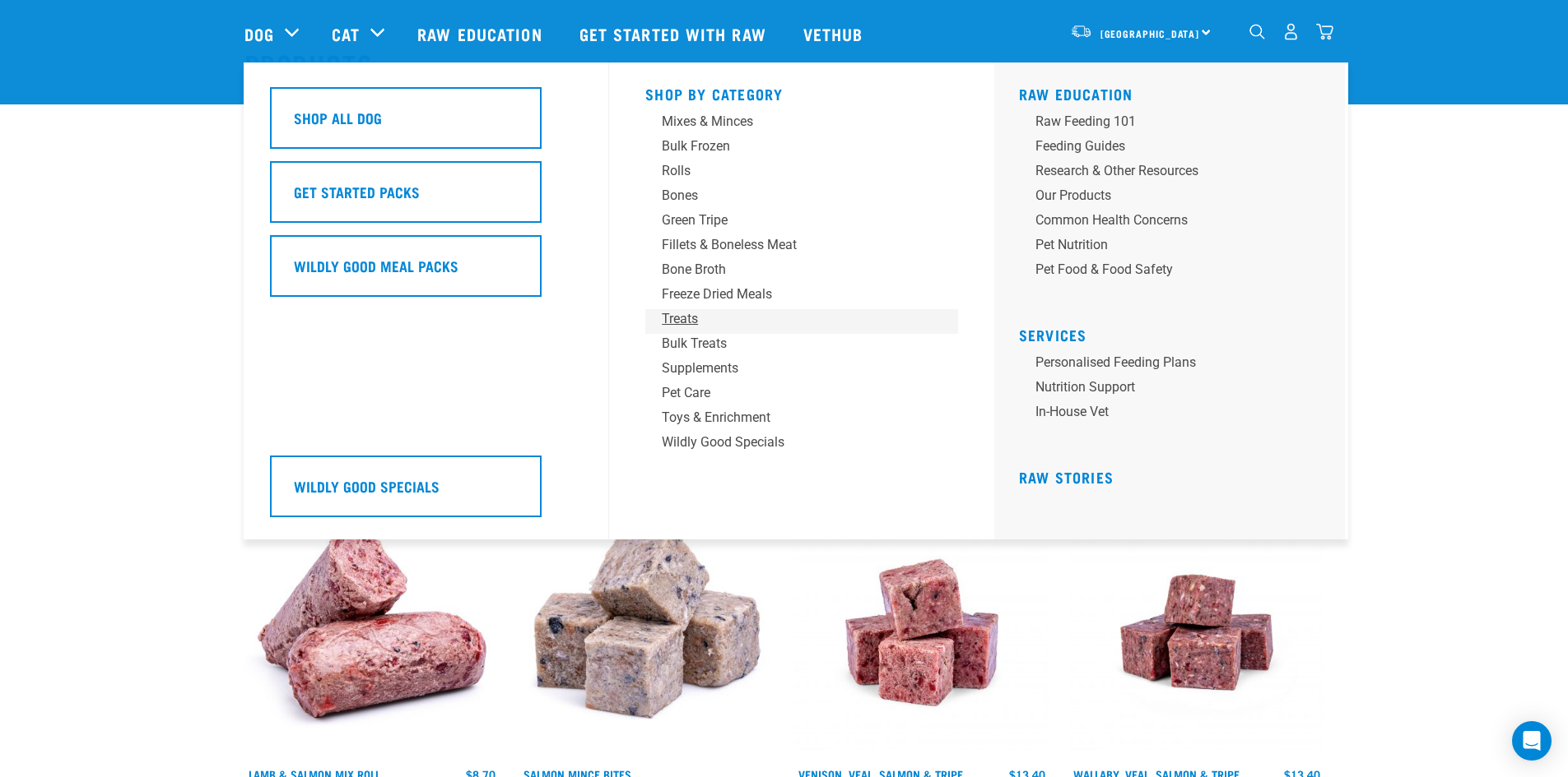
click at [681, 318] on div "Treats" at bounding box center [790, 319] width 257 height 20
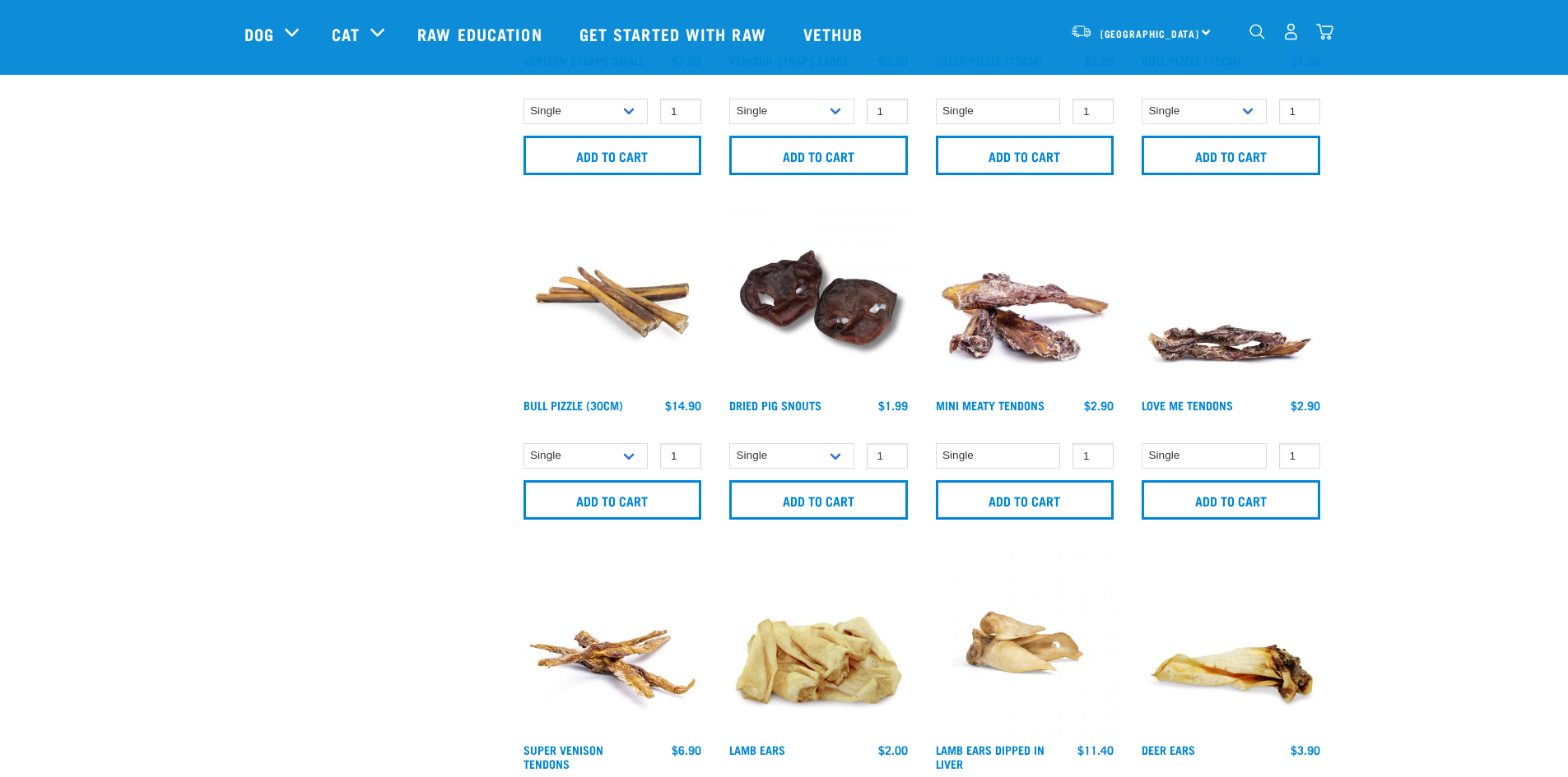
scroll to position [681, 0]
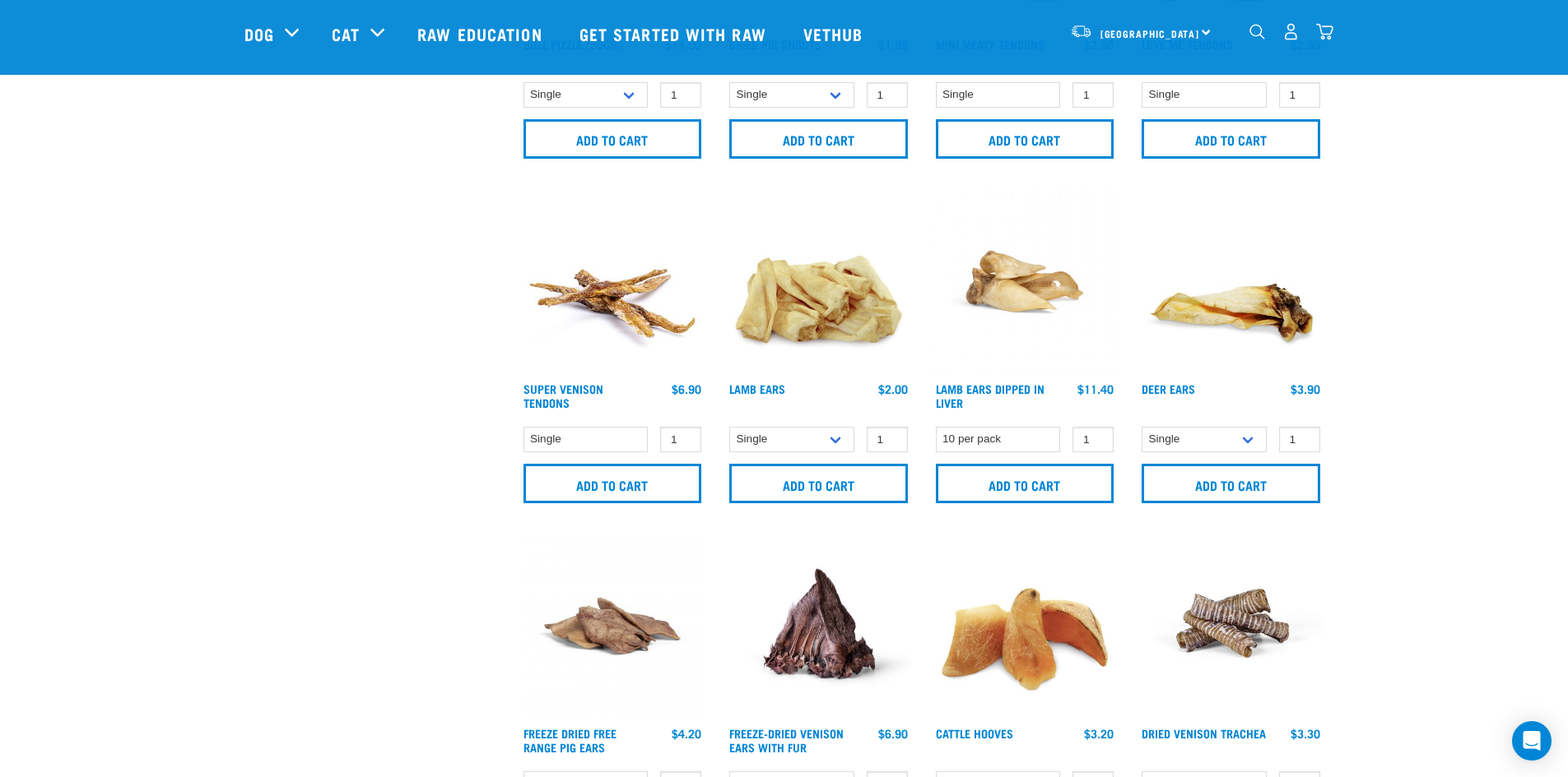
scroll to position [1549, 0]
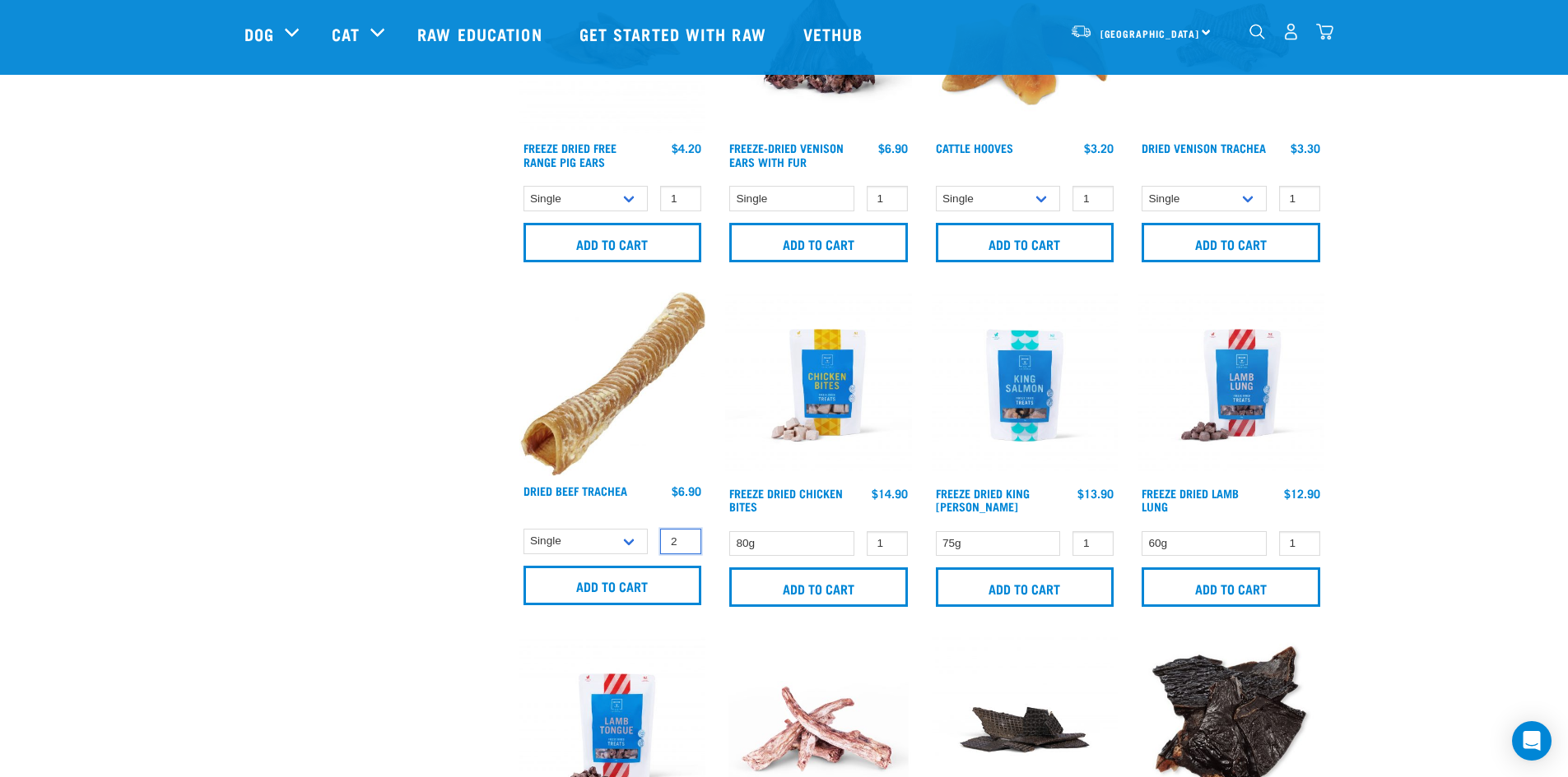
click at [687, 541] on input "2" at bounding box center [680, 541] width 41 height 25
click at [686, 538] on input "3" at bounding box center [680, 541] width 41 height 25
click at [686, 538] on input "4" at bounding box center [680, 541] width 41 height 25
type input "5"
click at [686, 538] on input "5" at bounding box center [680, 541] width 41 height 25
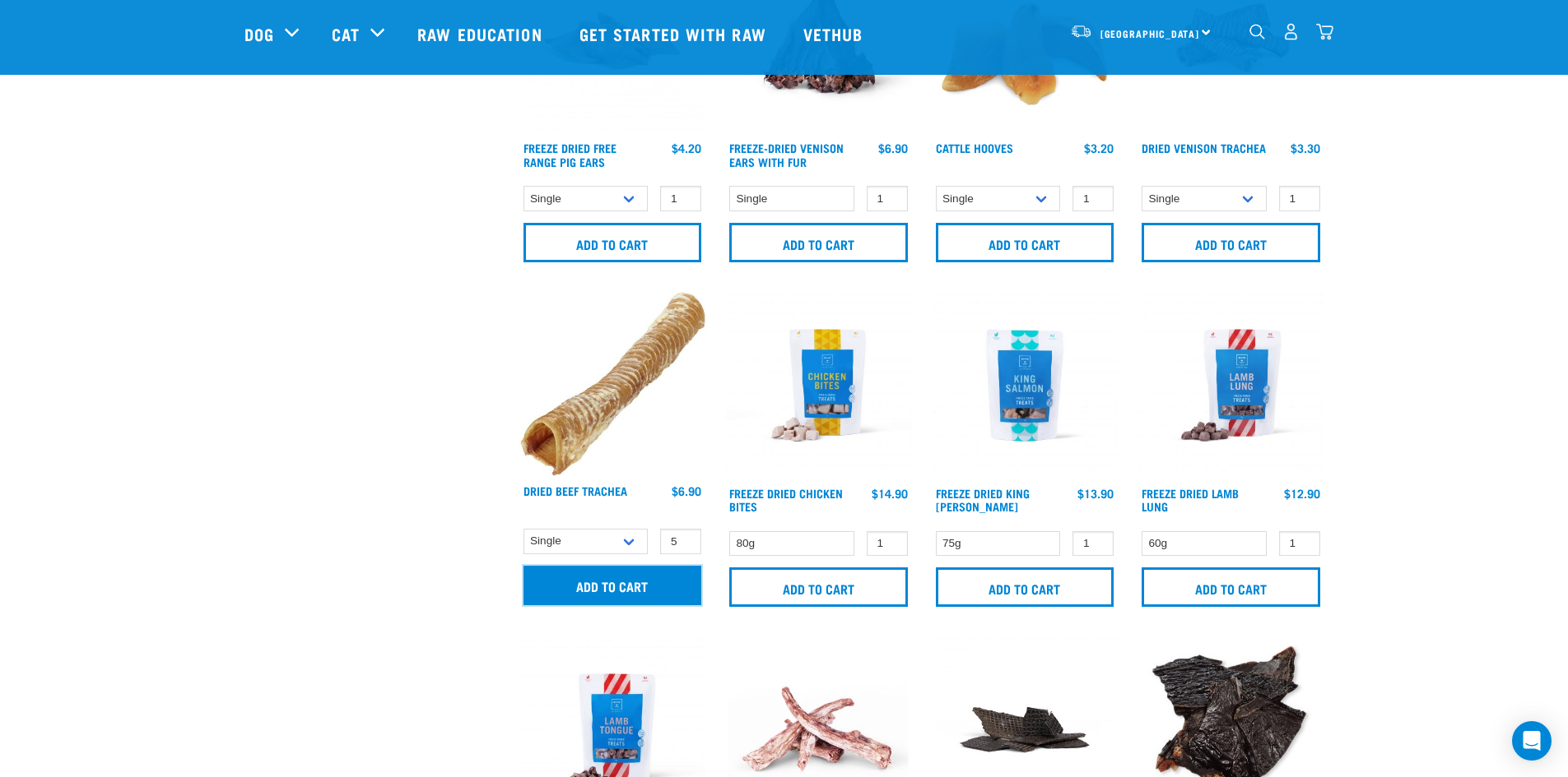
click at [626, 582] on input "Add to cart" at bounding box center [613, 586] width 179 height 40
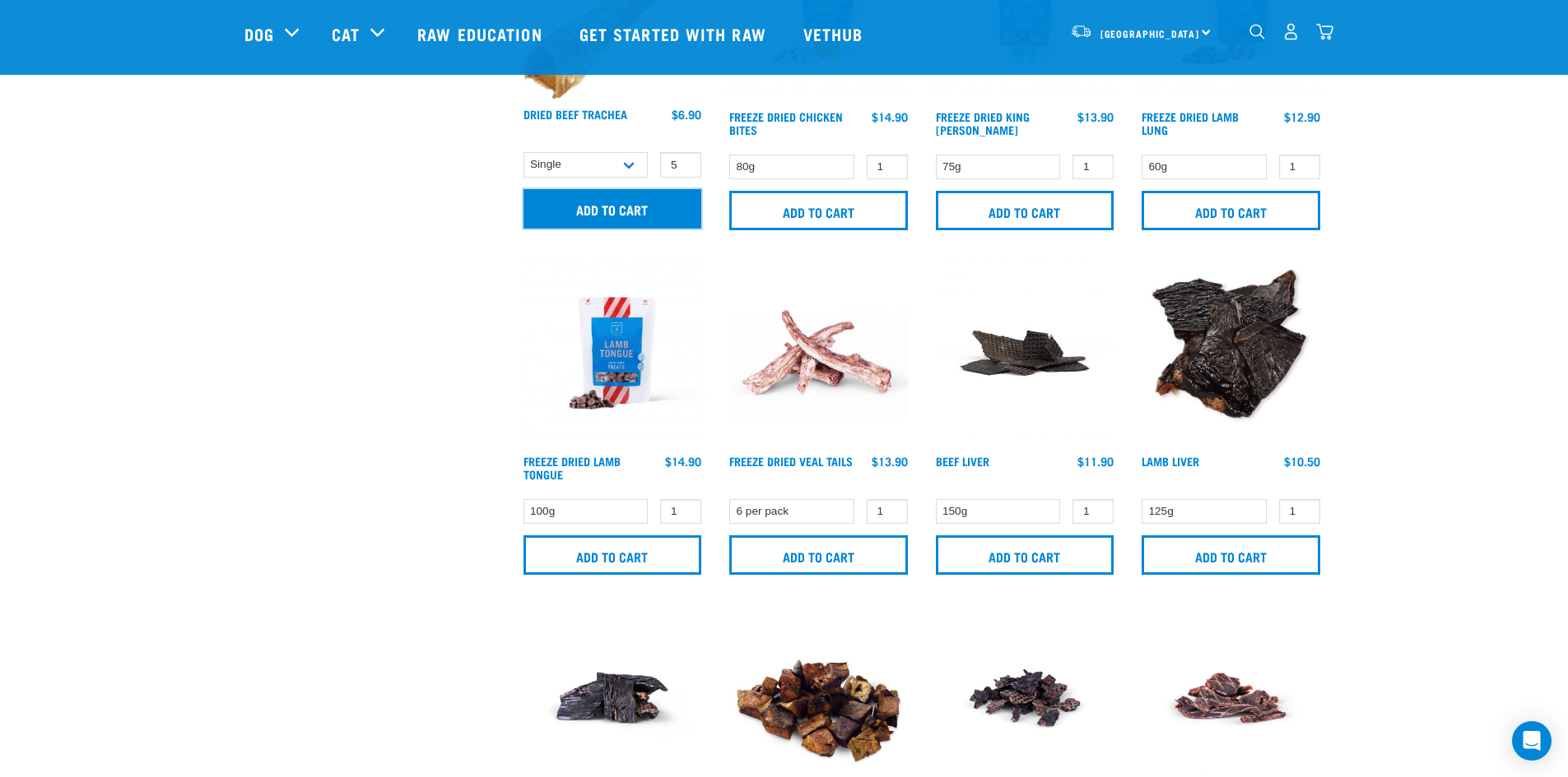
scroll to position [1933, 0]
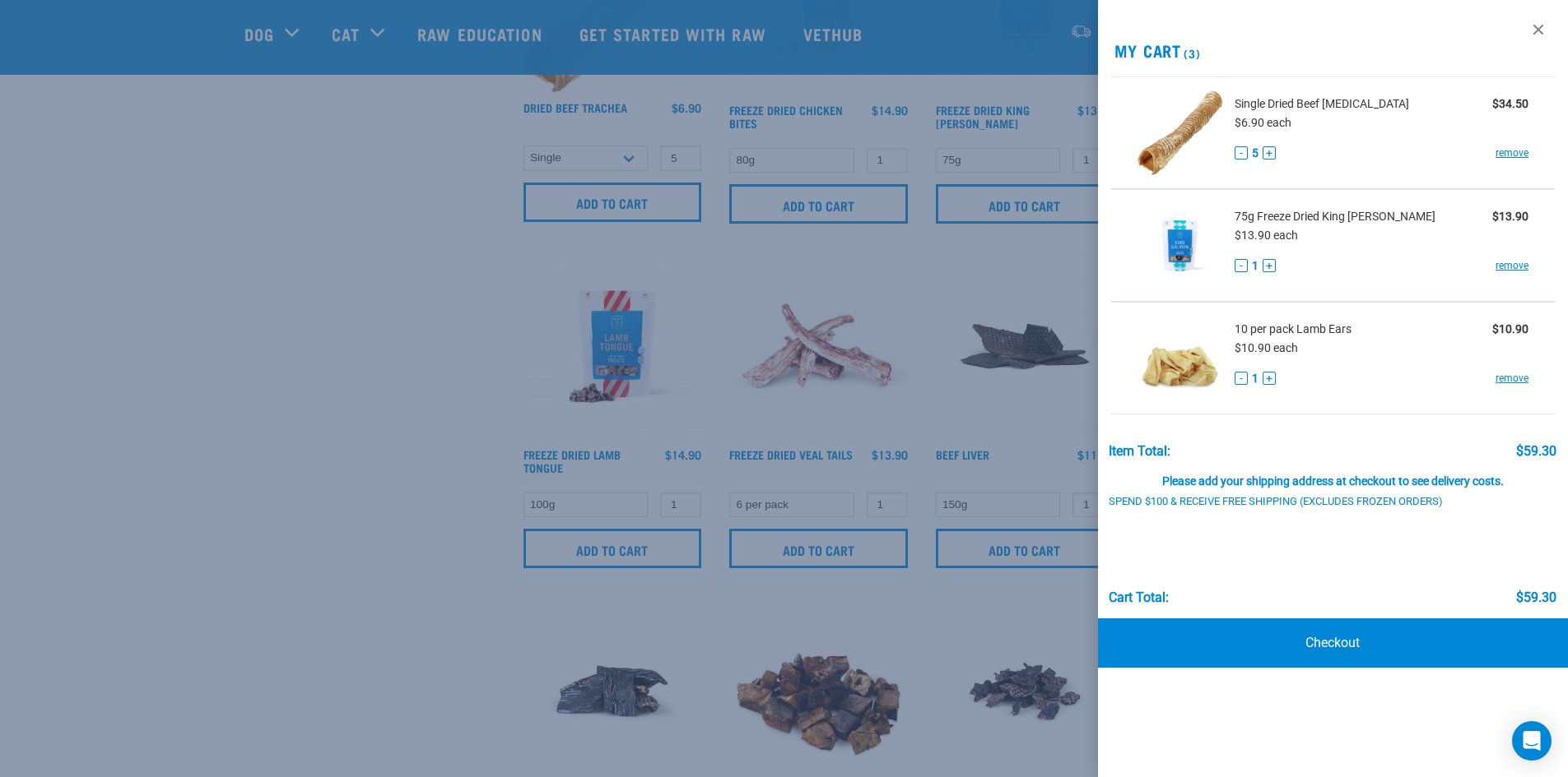
click at [363, 482] on div at bounding box center [784, 388] width 1568 height 777
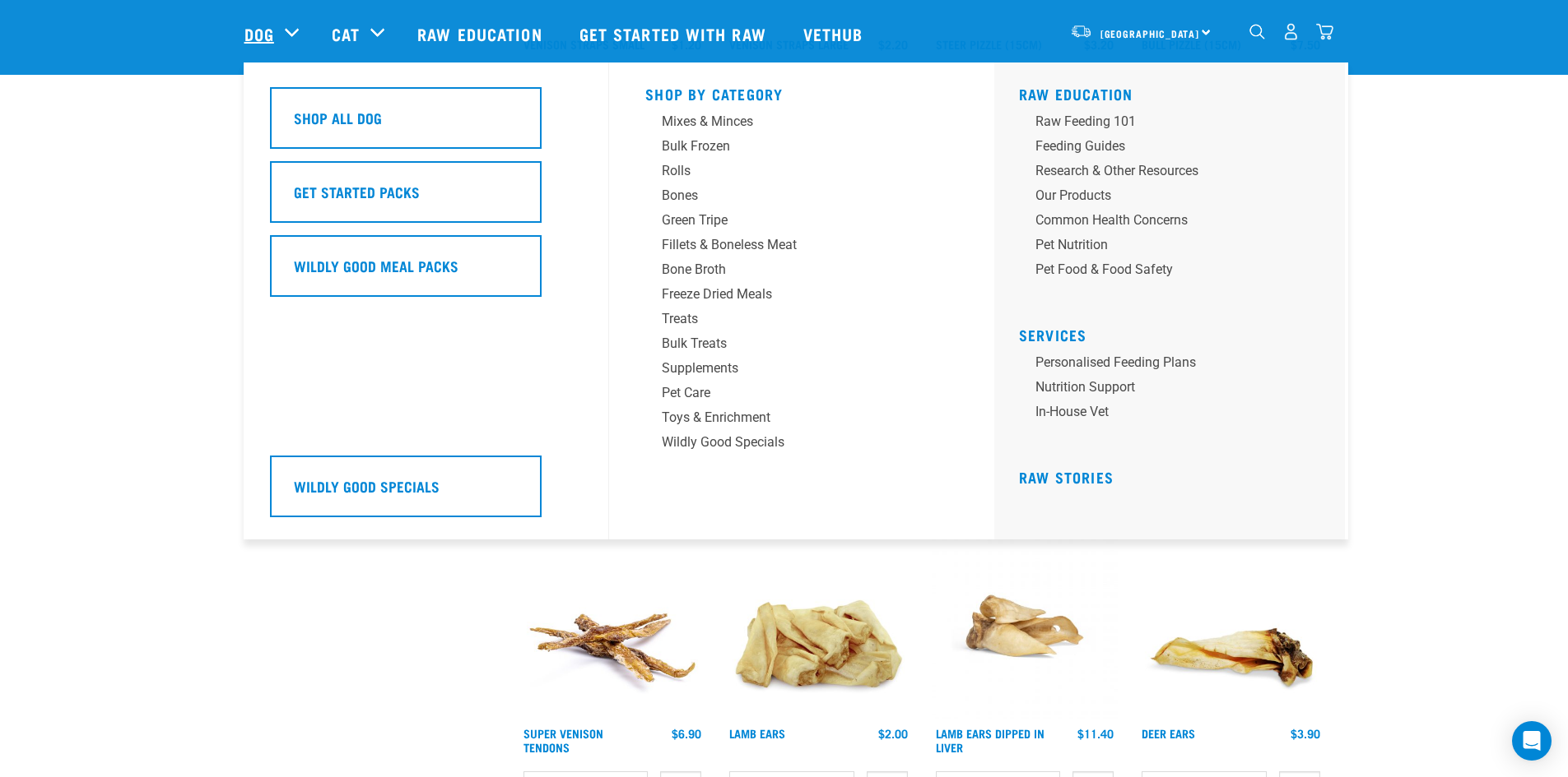
scroll to position [563, 0]
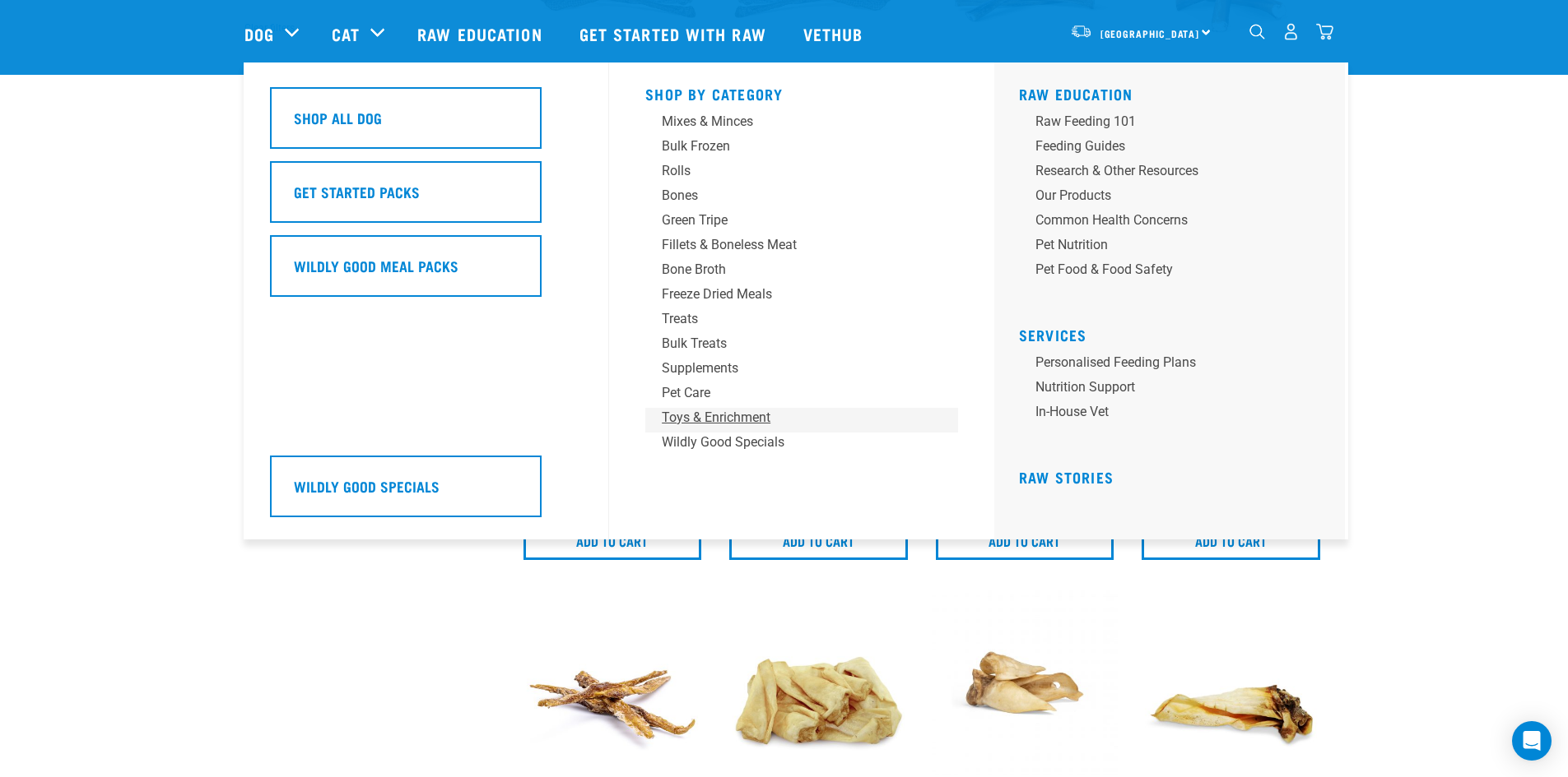
click at [705, 429] on link "Toys & Enrichment" at bounding box center [802, 420] width 312 height 24
click at [716, 420] on div "Toys & Enrichment" at bounding box center [790, 418] width 257 height 20
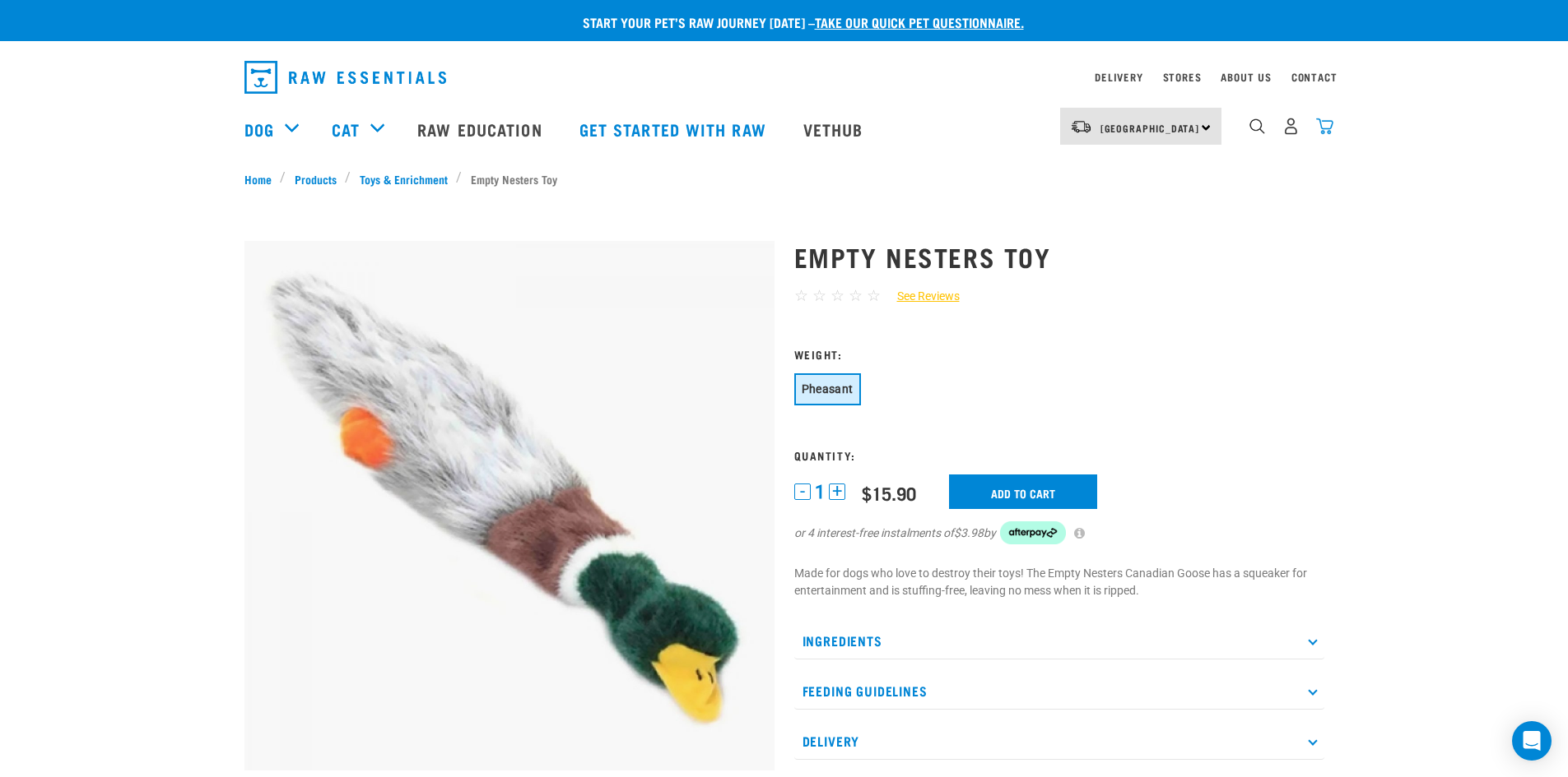
click at [1325, 127] on img "dropdown navigation" at bounding box center [1324, 126] width 17 height 17
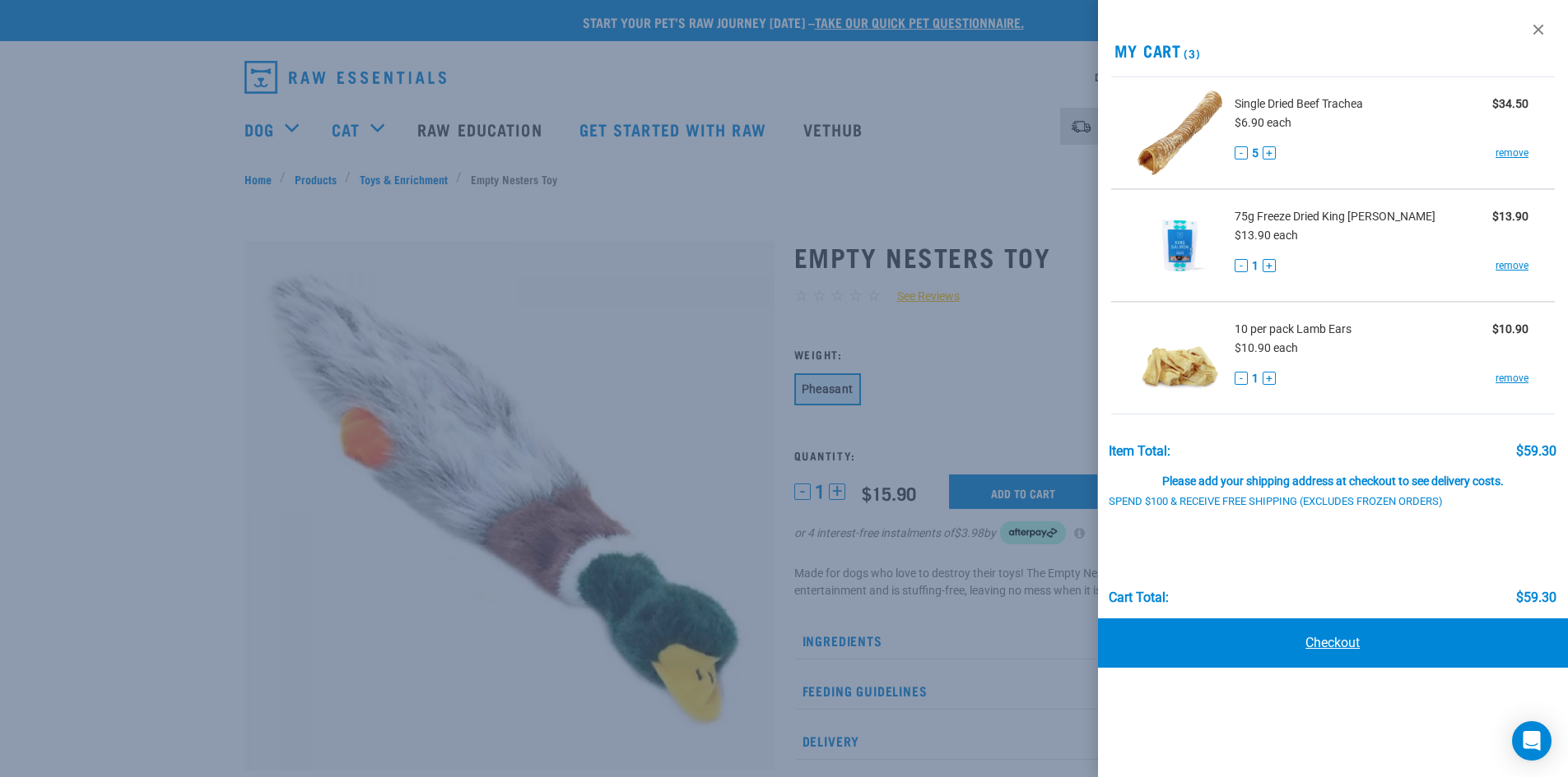
click at [1359, 649] on link "Checkout" at bounding box center [1333, 643] width 471 height 49
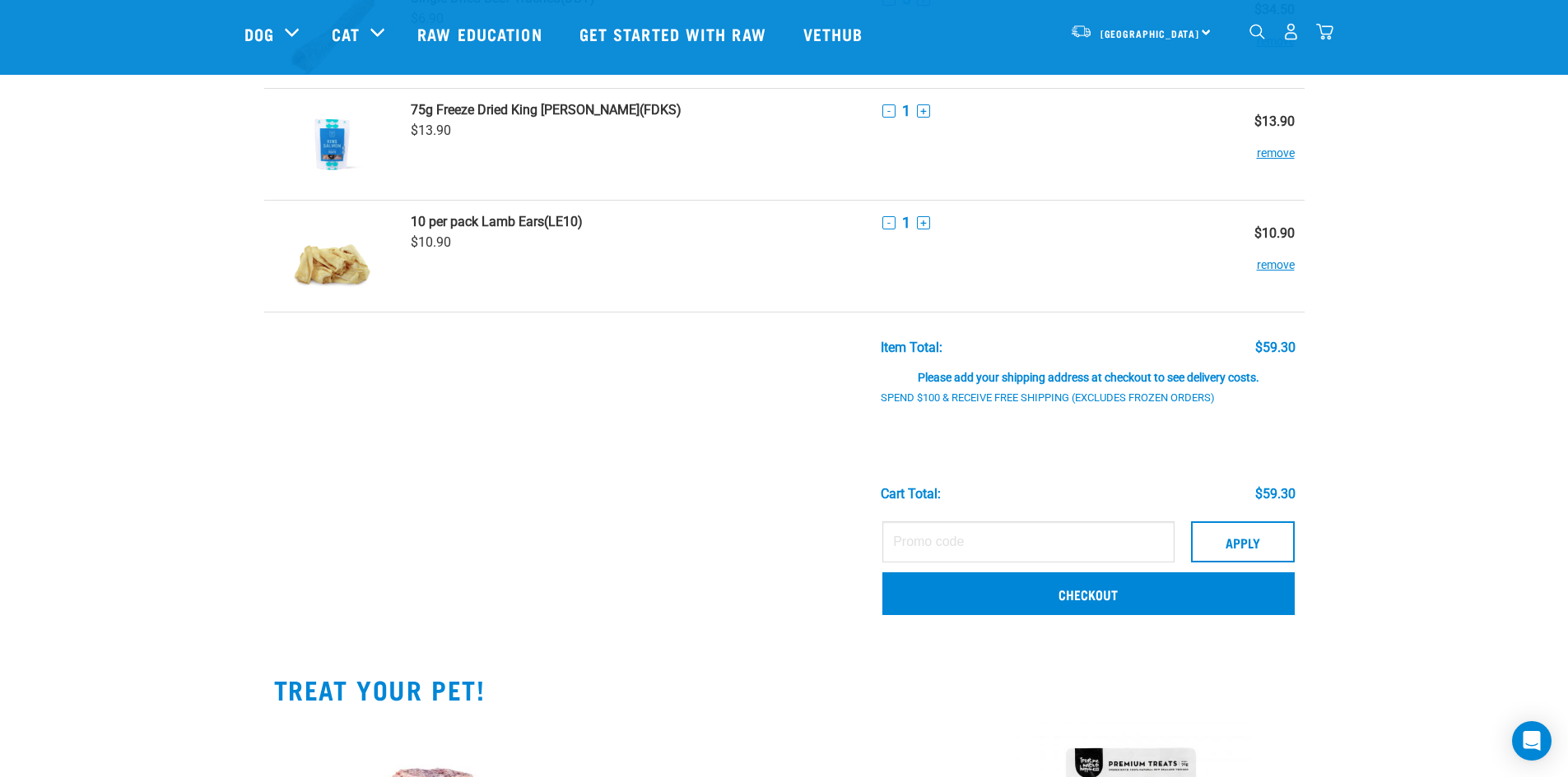
scroll to position [165, 0]
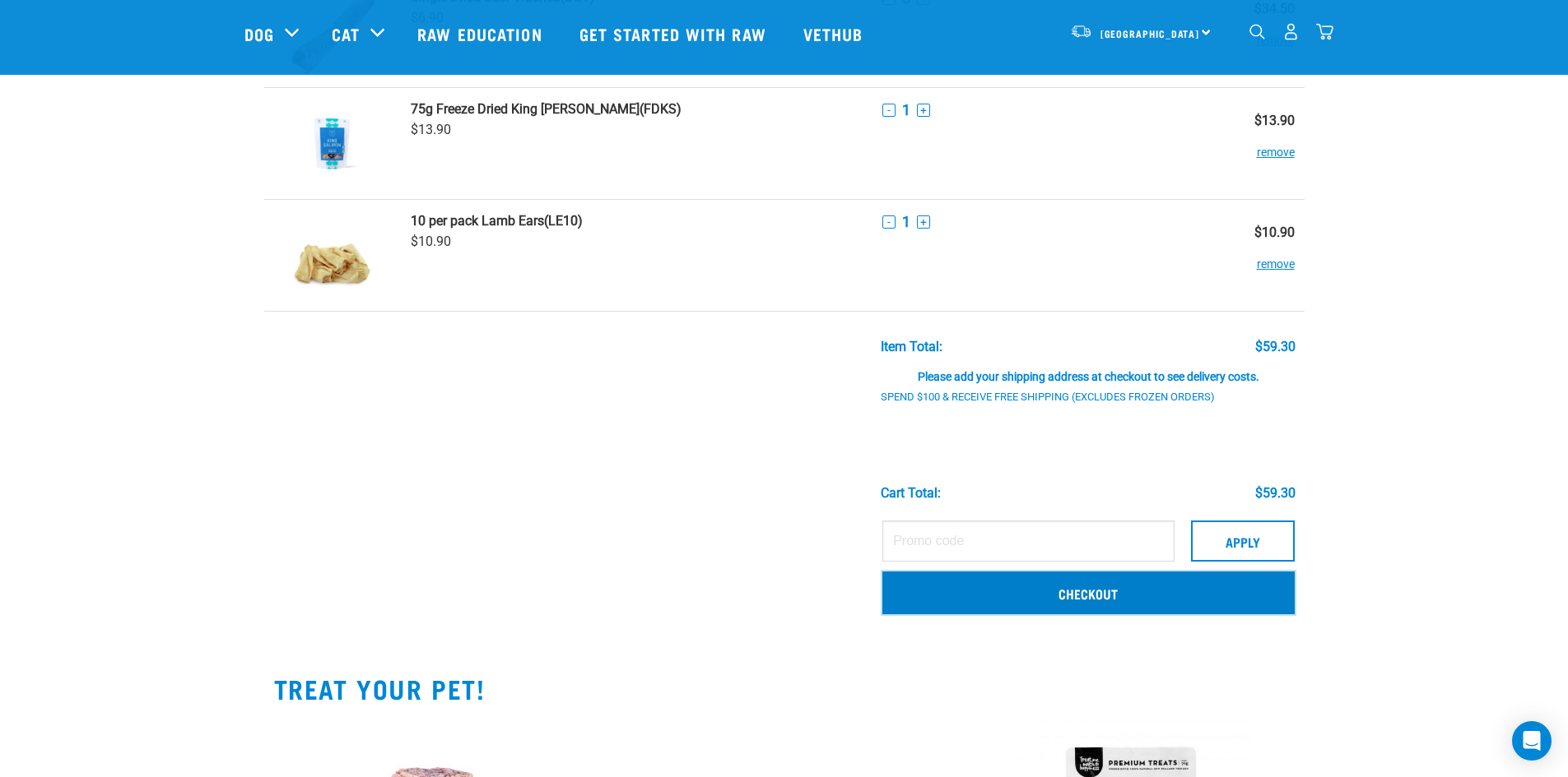
click at [1029, 586] on link "Checkout" at bounding box center [1087, 593] width 411 height 42
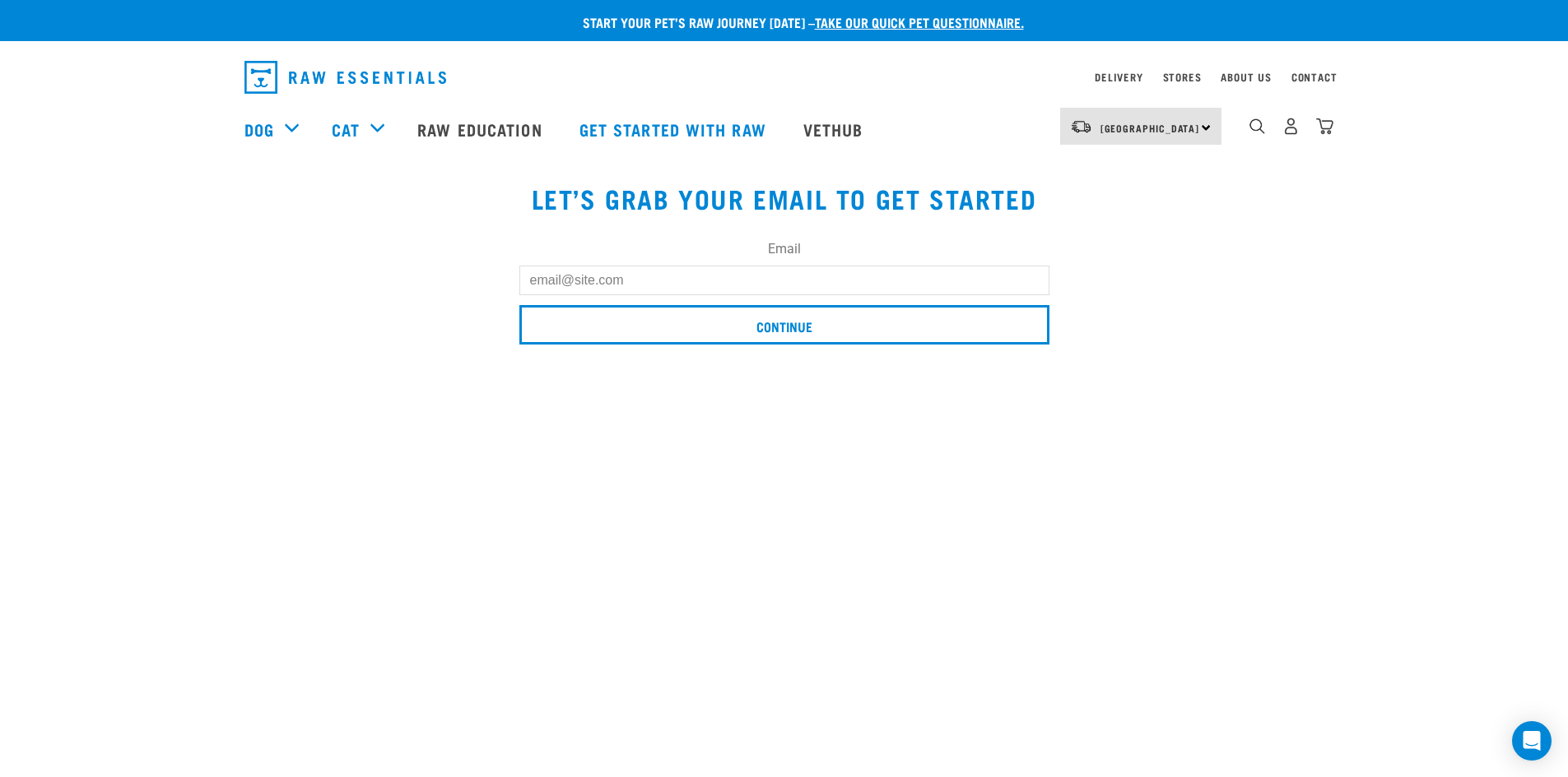
click at [557, 268] on input "Email" at bounding box center [784, 279] width 530 height 29
type input "andrew.lavery@gmail.com"
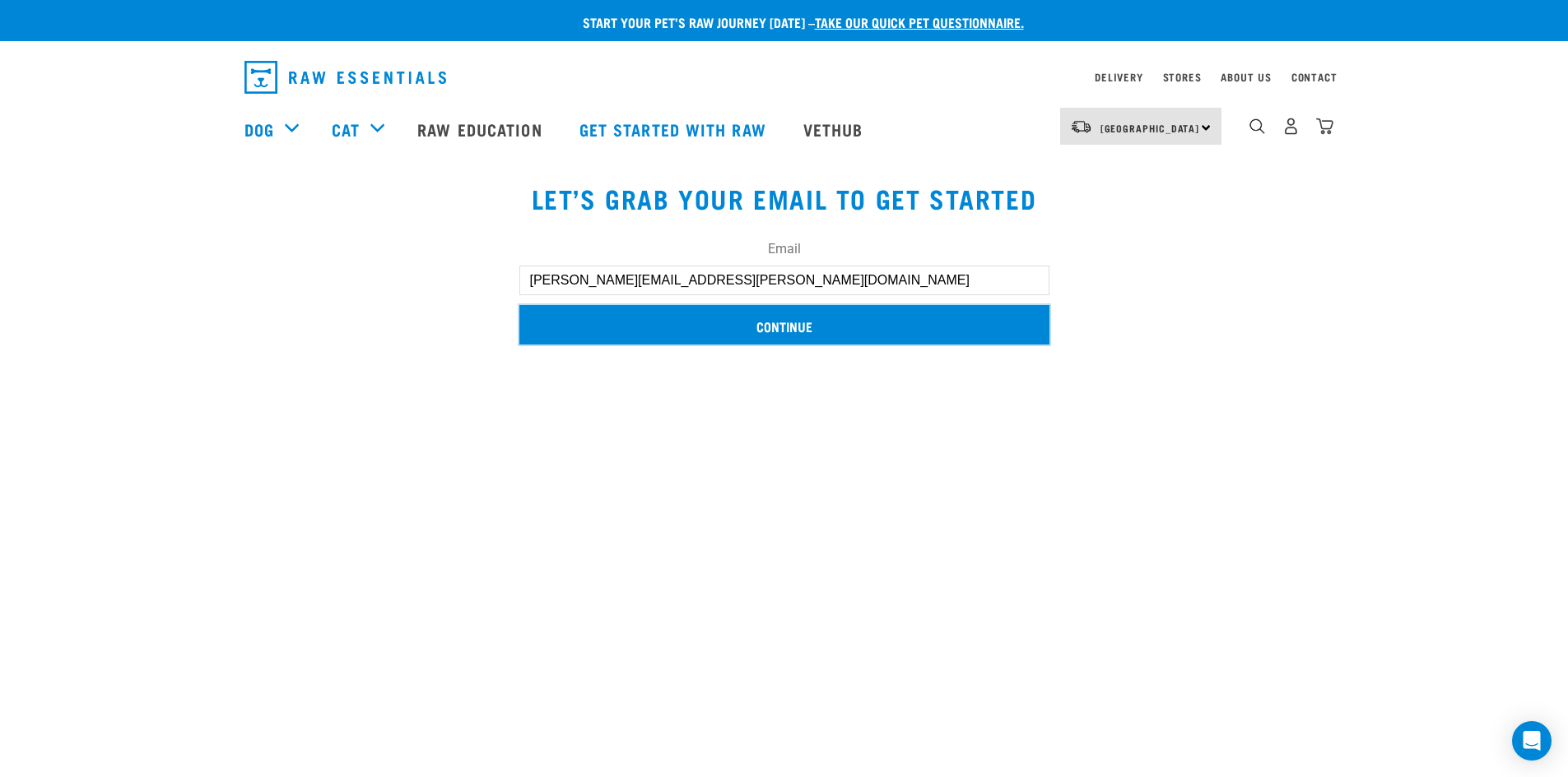
click at [628, 335] on input "Continue" at bounding box center [784, 325] width 530 height 40
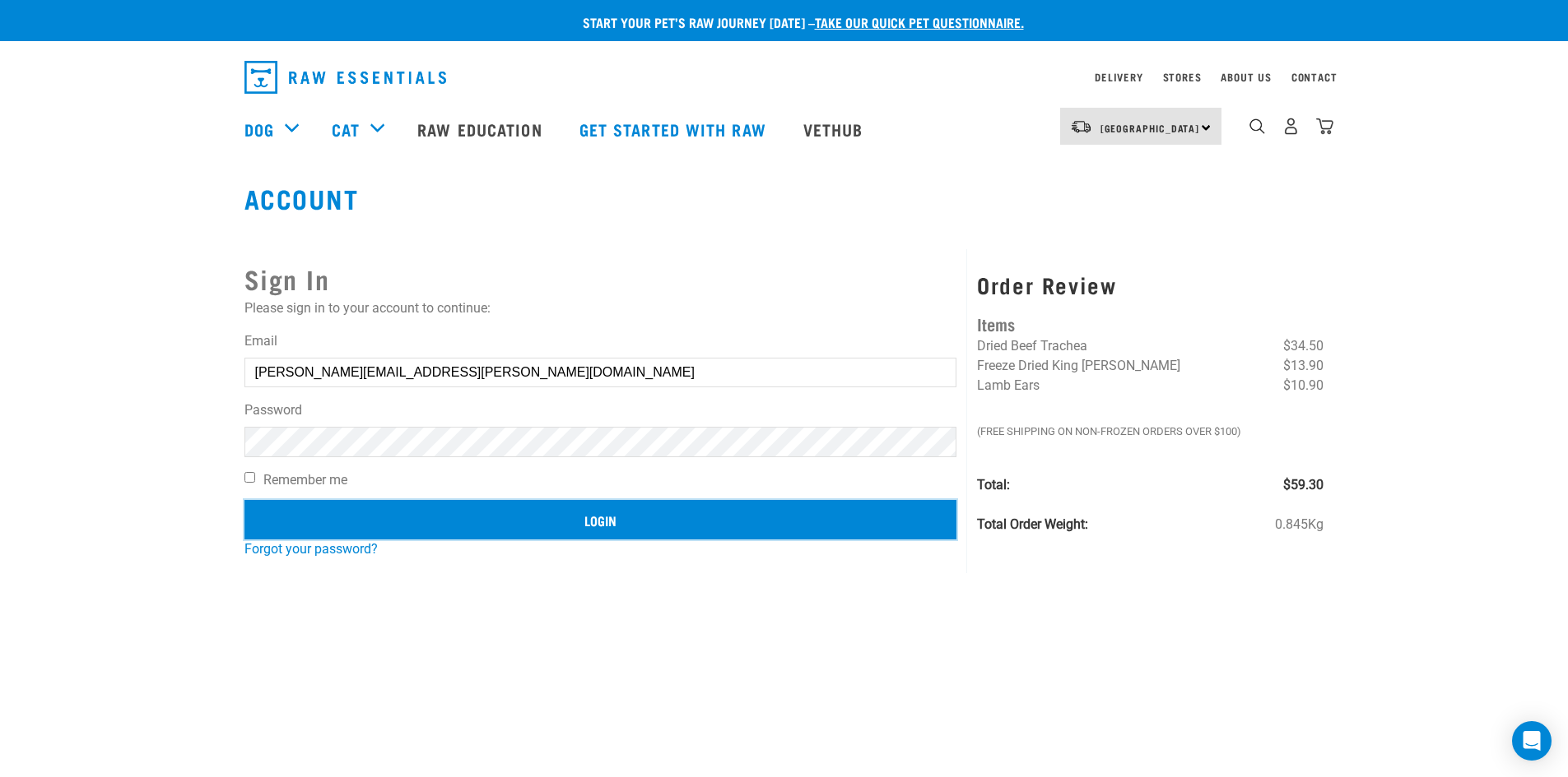
drag, startPoint x: 590, startPoint y: 515, endPoint x: 545, endPoint y: 507, distance: 45.7
click at [589, 515] on input "Login" at bounding box center [600, 520] width 712 height 40
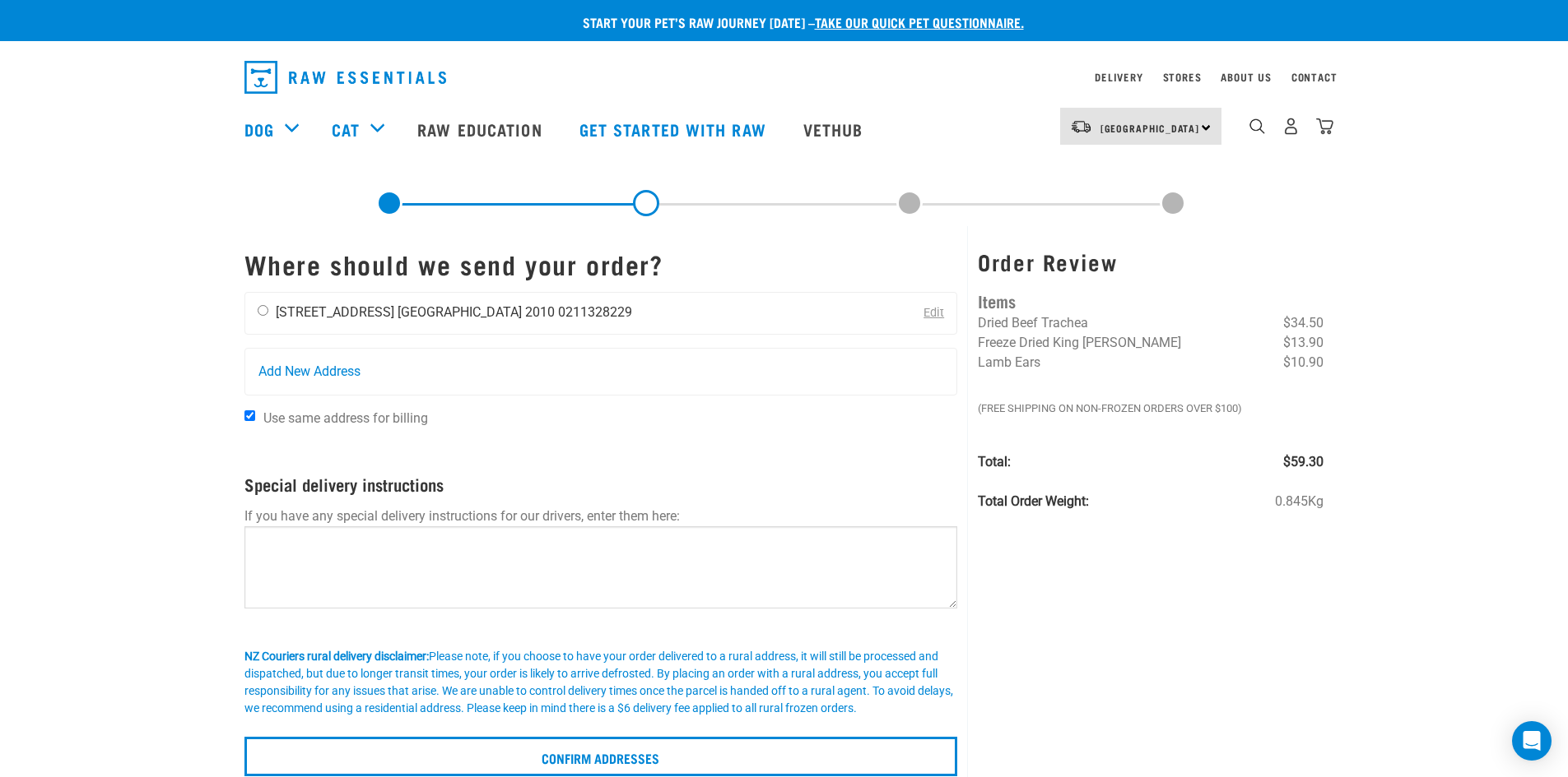
click at [264, 310] on input "radio" at bounding box center [263, 309] width 10 height 10
radio input "true"
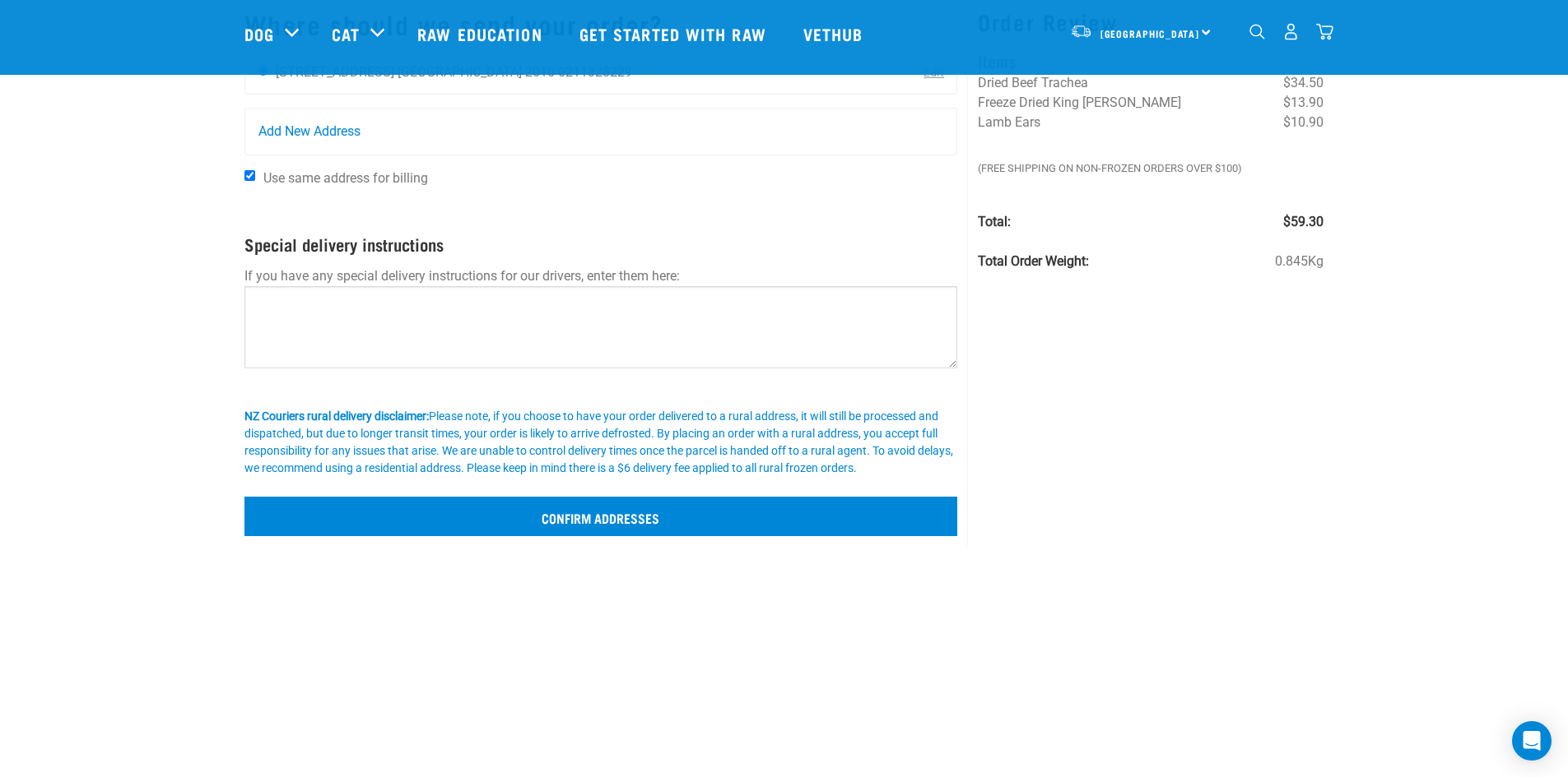
scroll to position [165, 0]
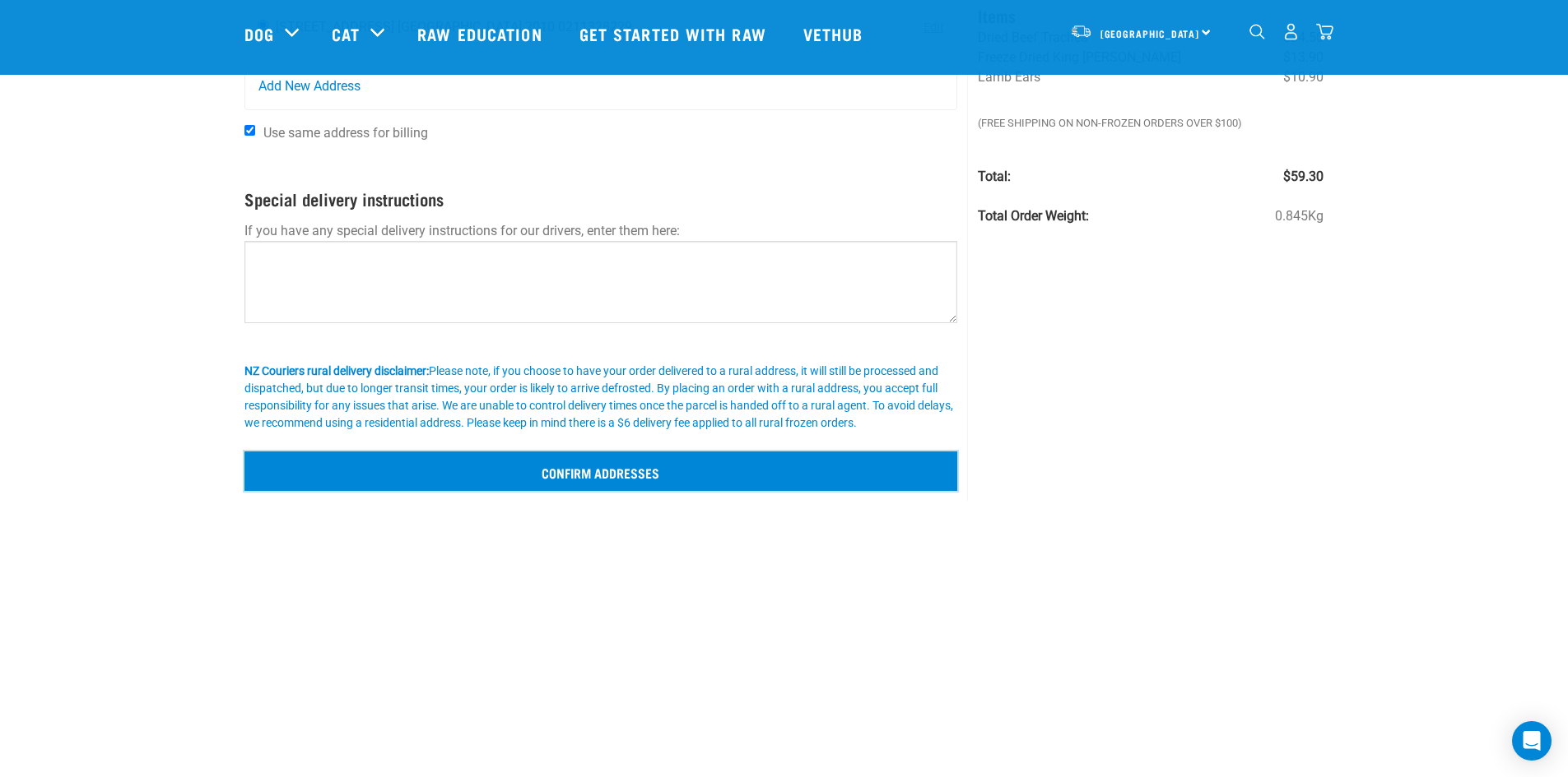
click at [653, 468] on input "Confirm addresses" at bounding box center [601, 471] width 713 height 40
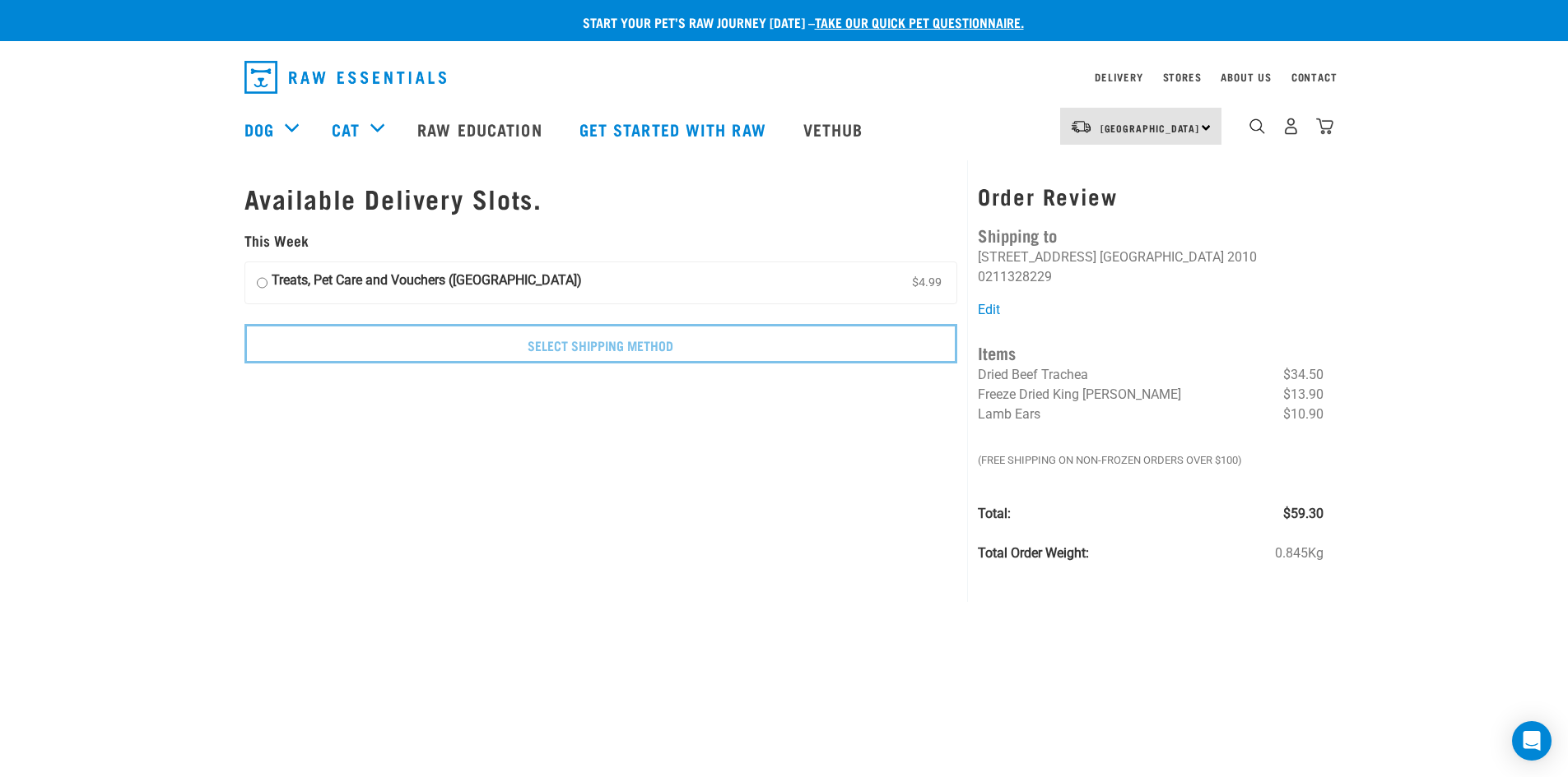
click at [327, 281] on strong "Treats, Pet Care and Vouchers ([GEOGRAPHIC_DATA])" at bounding box center [427, 283] width 311 height 24
click at [267, 281] on input "Treats, Pet Care and Vouchers (North Island) $4.99" at bounding box center [262, 283] width 10 height 24
radio input "true"
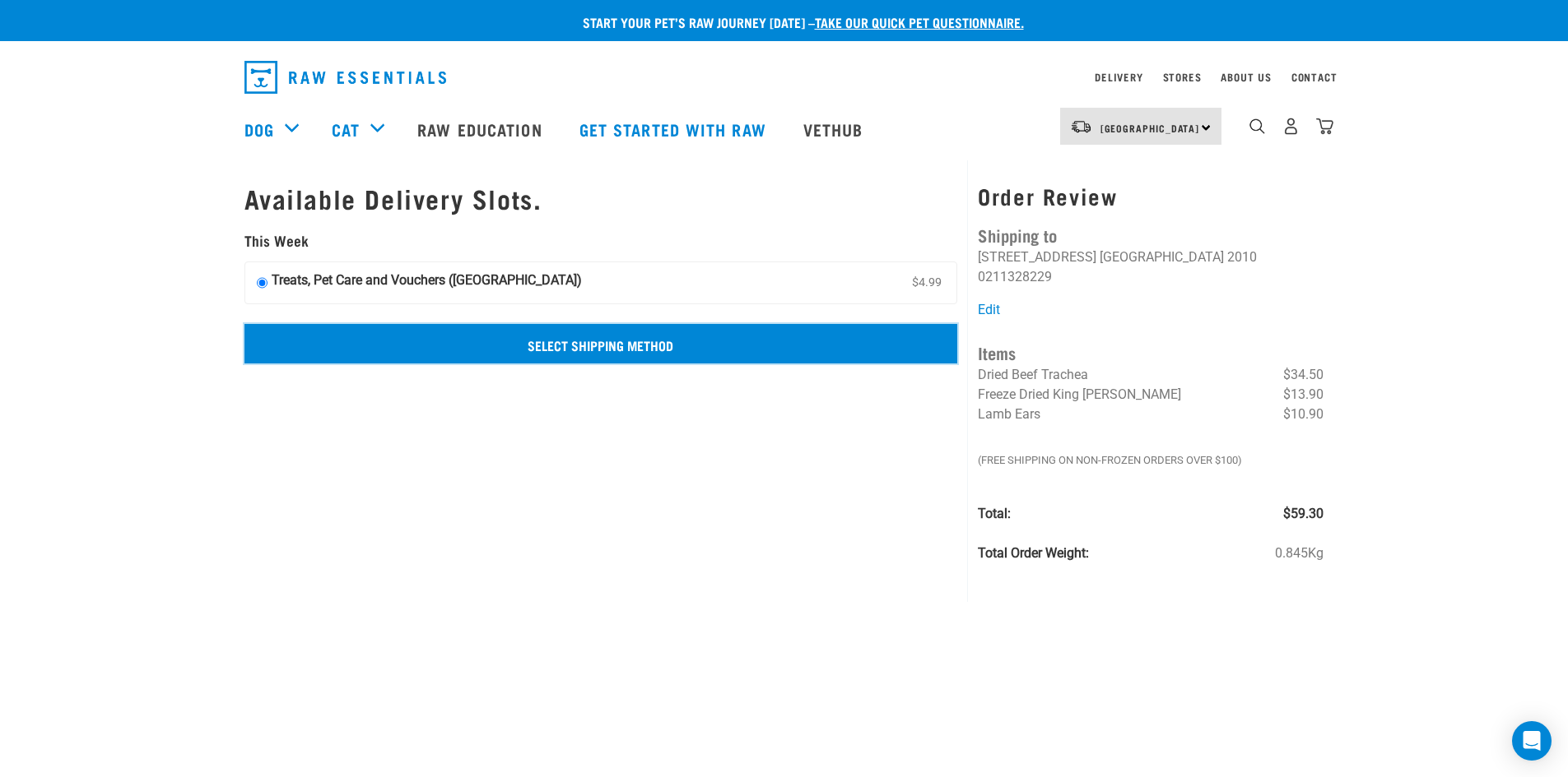
click at [523, 339] on input "Select Shipping Method" at bounding box center [601, 344] width 713 height 40
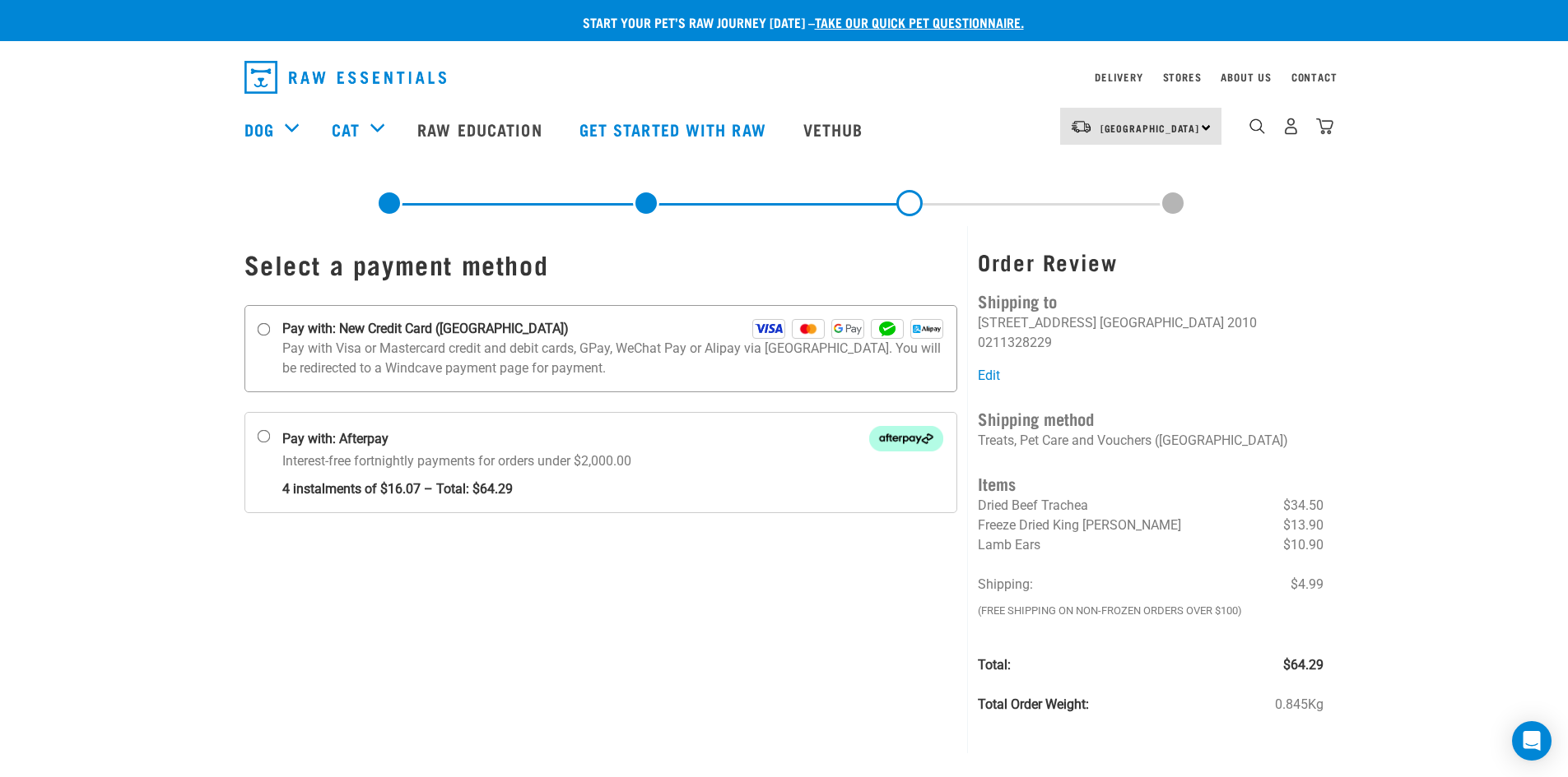
click at [351, 333] on strong "Pay with: New Credit Card ([GEOGRAPHIC_DATA])" at bounding box center [425, 328] width 286 height 20
click at [270, 333] on input "Pay with: New Credit Card ([GEOGRAPHIC_DATA])" at bounding box center [264, 330] width 13 height 13
radio input "true"
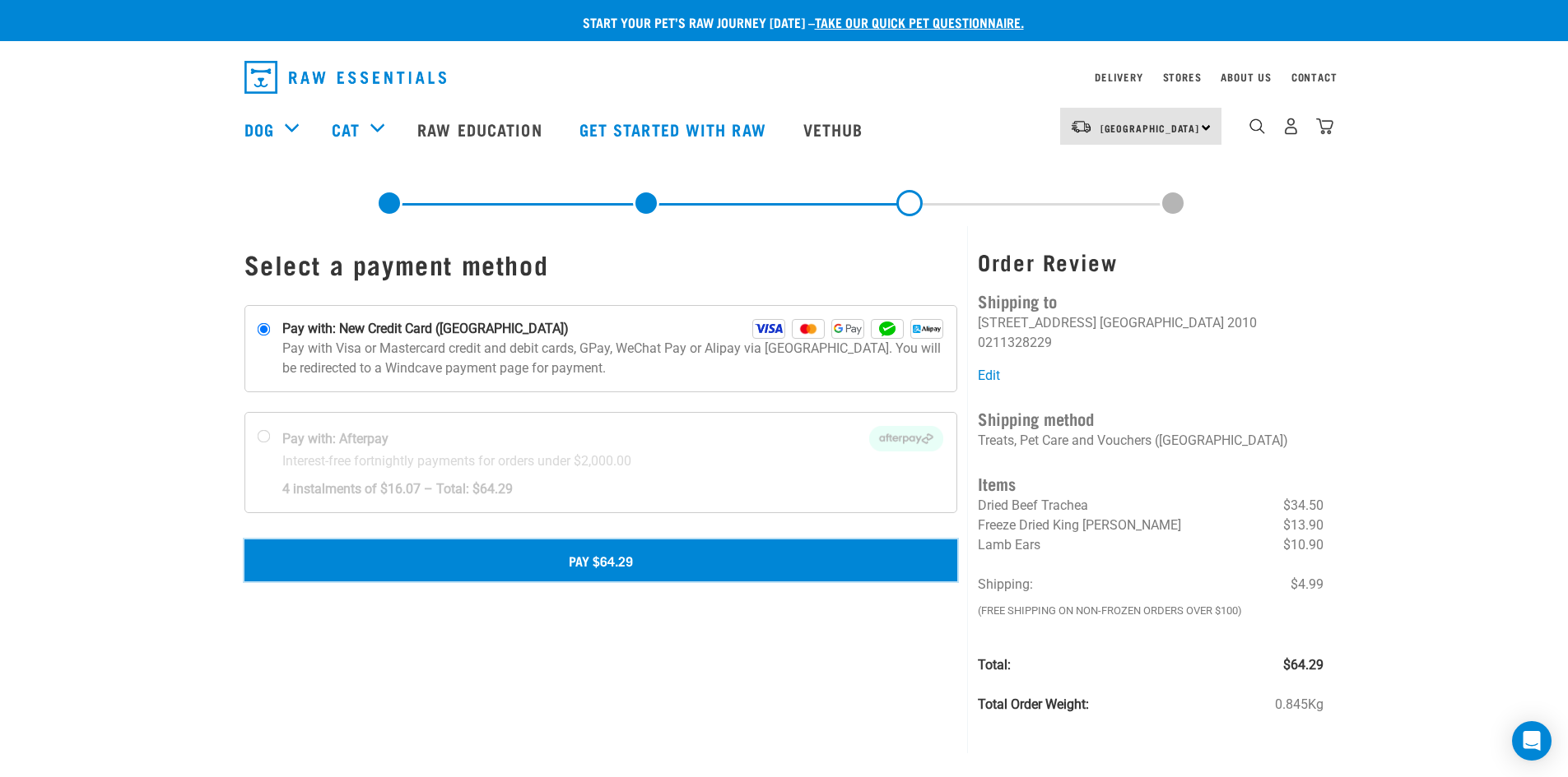
click at [632, 560] on button "Pay $64.29" at bounding box center [601, 561] width 713 height 41
